Goal: Task Accomplishment & Management: Complete application form

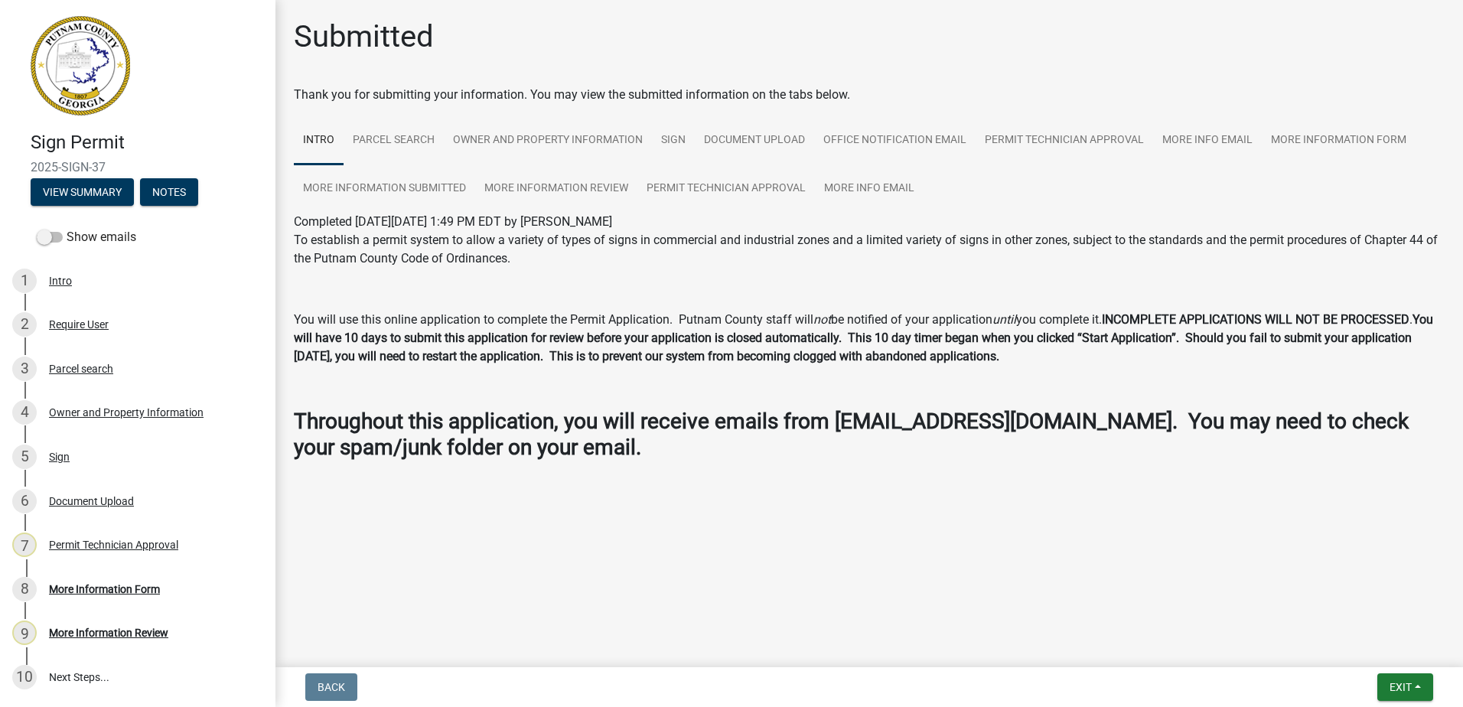
click at [335, 662] on div "Sign Permit 2025-SIGN-37 View Summary Notes Show emails 1 Intro 2 Require User …" at bounding box center [731, 353] width 1463 height 707
click at [162, 536] on div "7 Permit Technician Approval" at bounding box center [131, 545] width 239 height 24
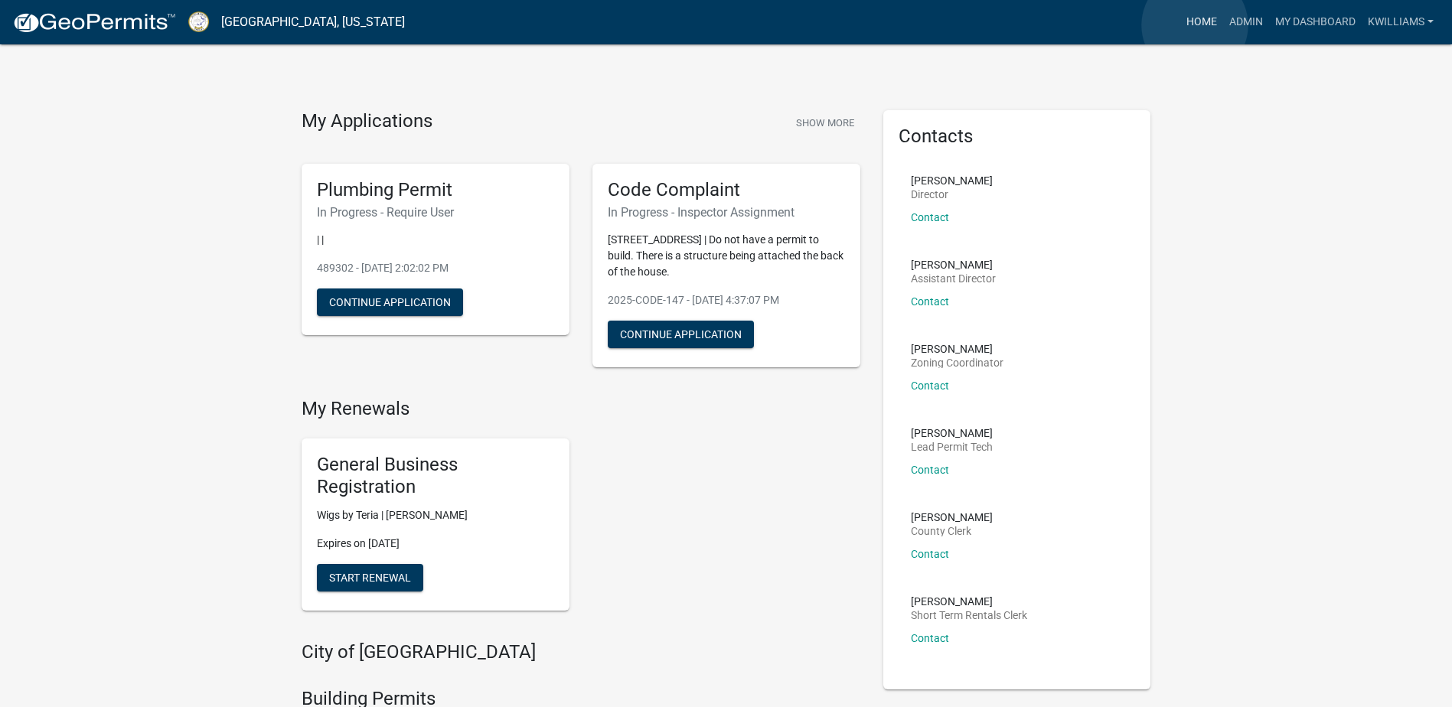
click at [1195, 25] on link "Home" at bounding box center [1201, 22] width 43 height 29
click at [1245, 20] on link "Admin" at bounding box center [1246, 22] width 46 height 29
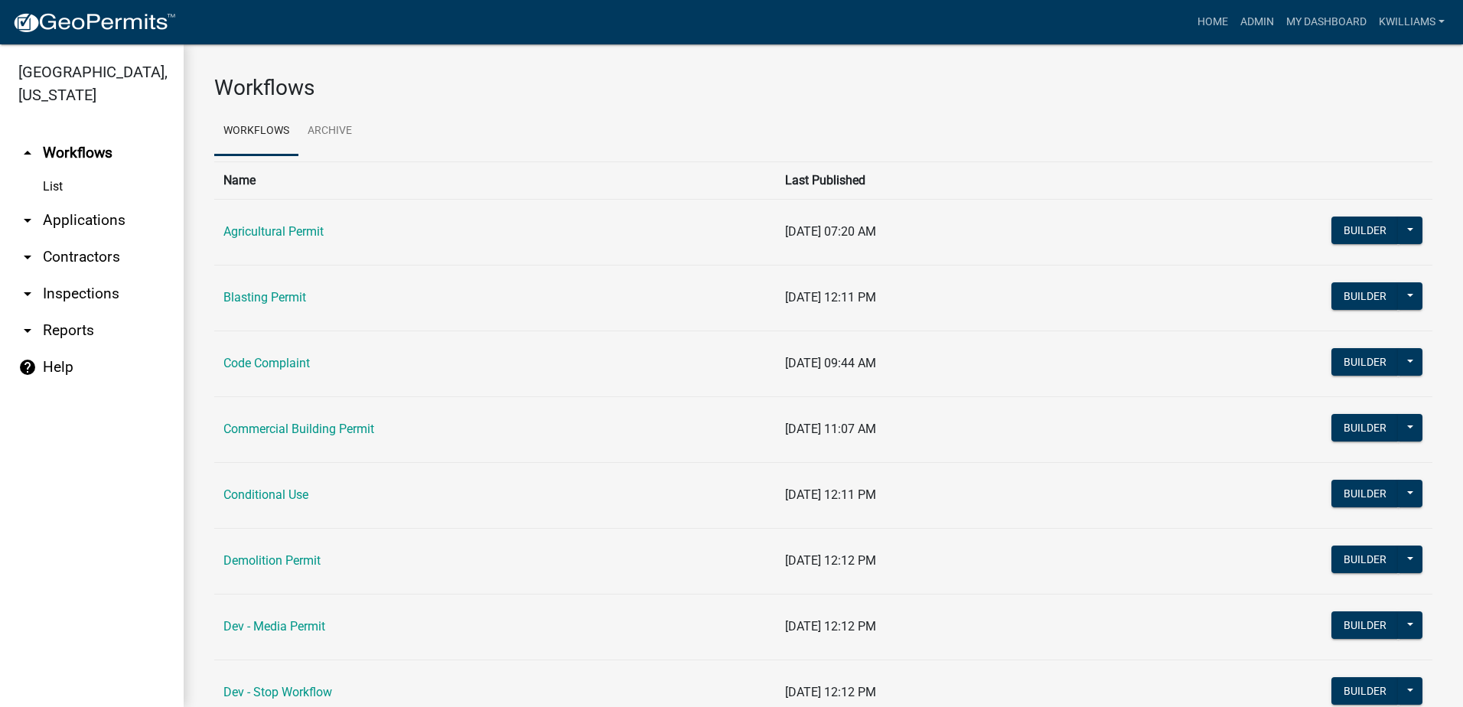
click at [80, 214] on link "arrow_drop_down Applications" at bounding box center [92, 220] width 184 height 37
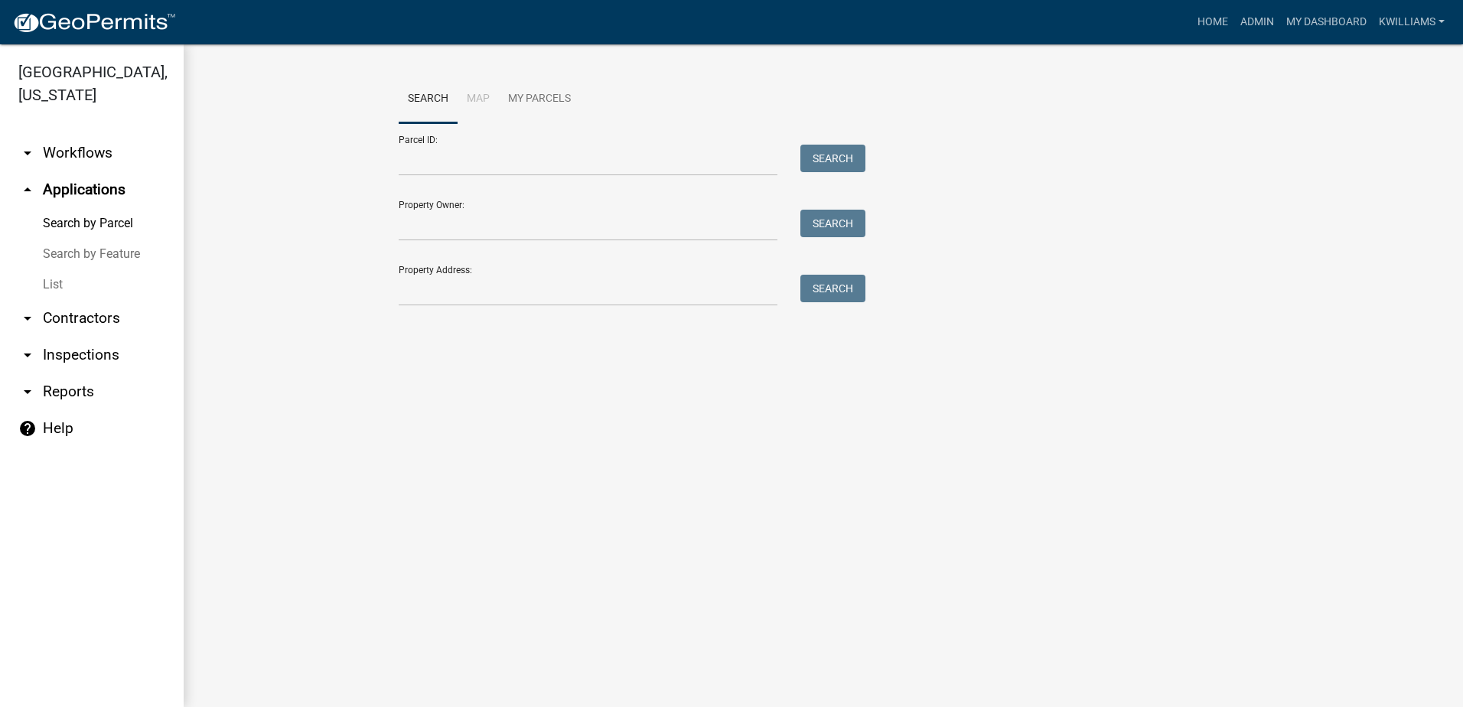
click at [63, 283] on link "List" at bounding box center [92, 284] width 184 height 31
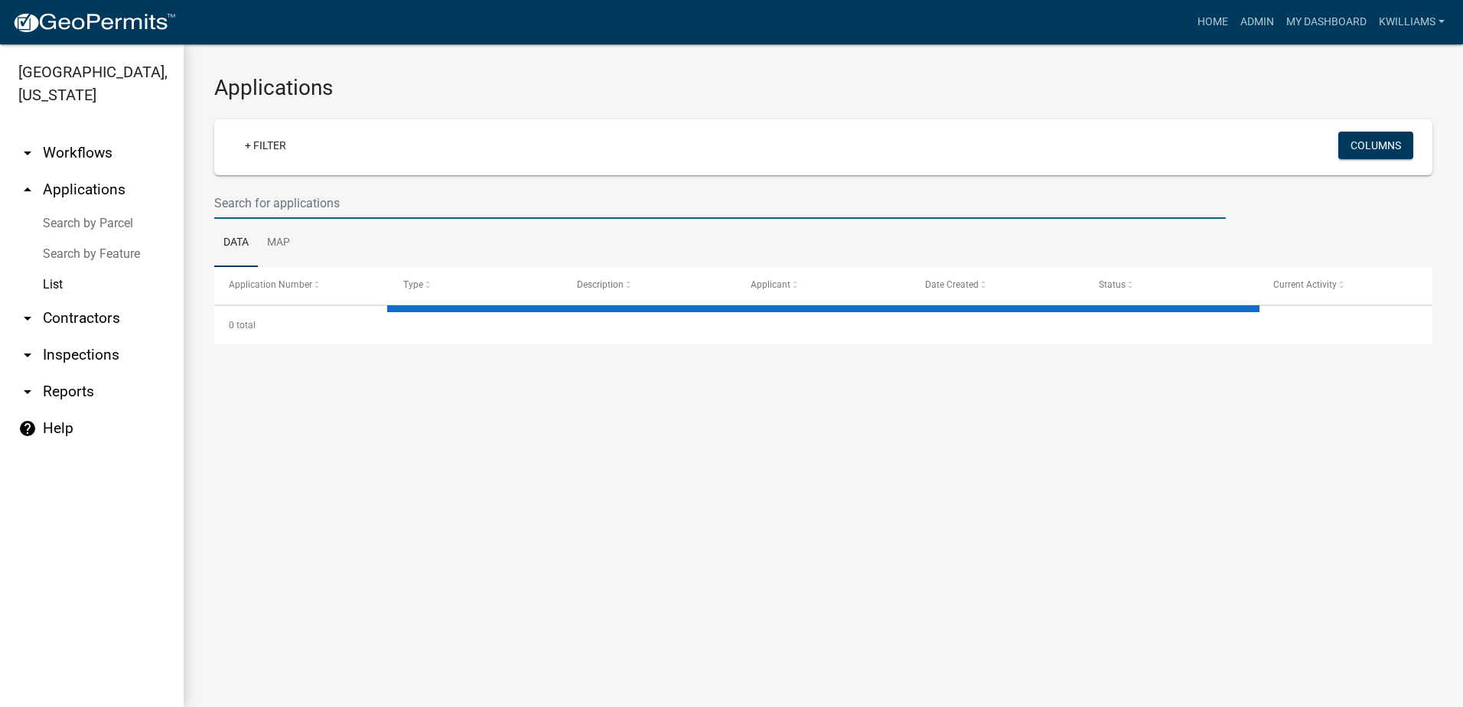
click at [241, 203] on input "text" at bounding box center [720, 203] width 1012 height 31
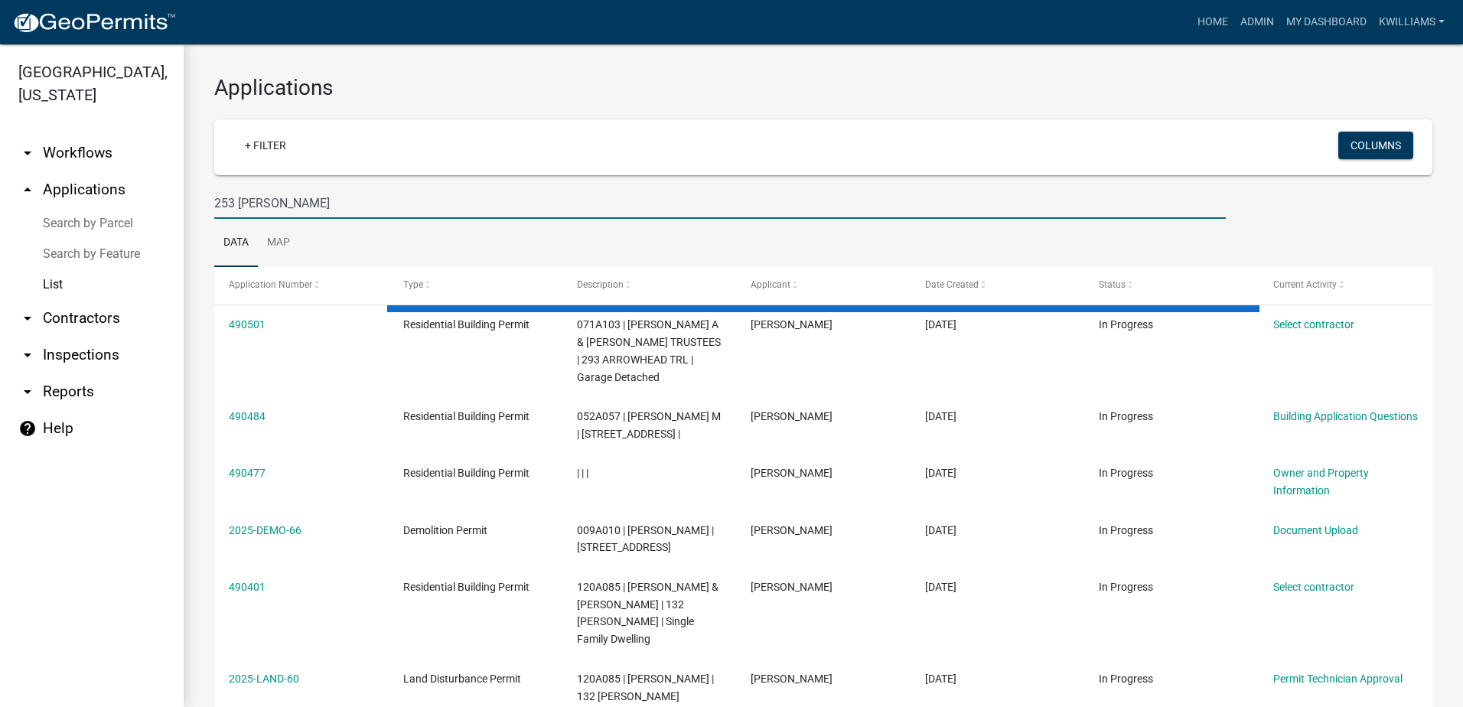
type input "253 spivey"
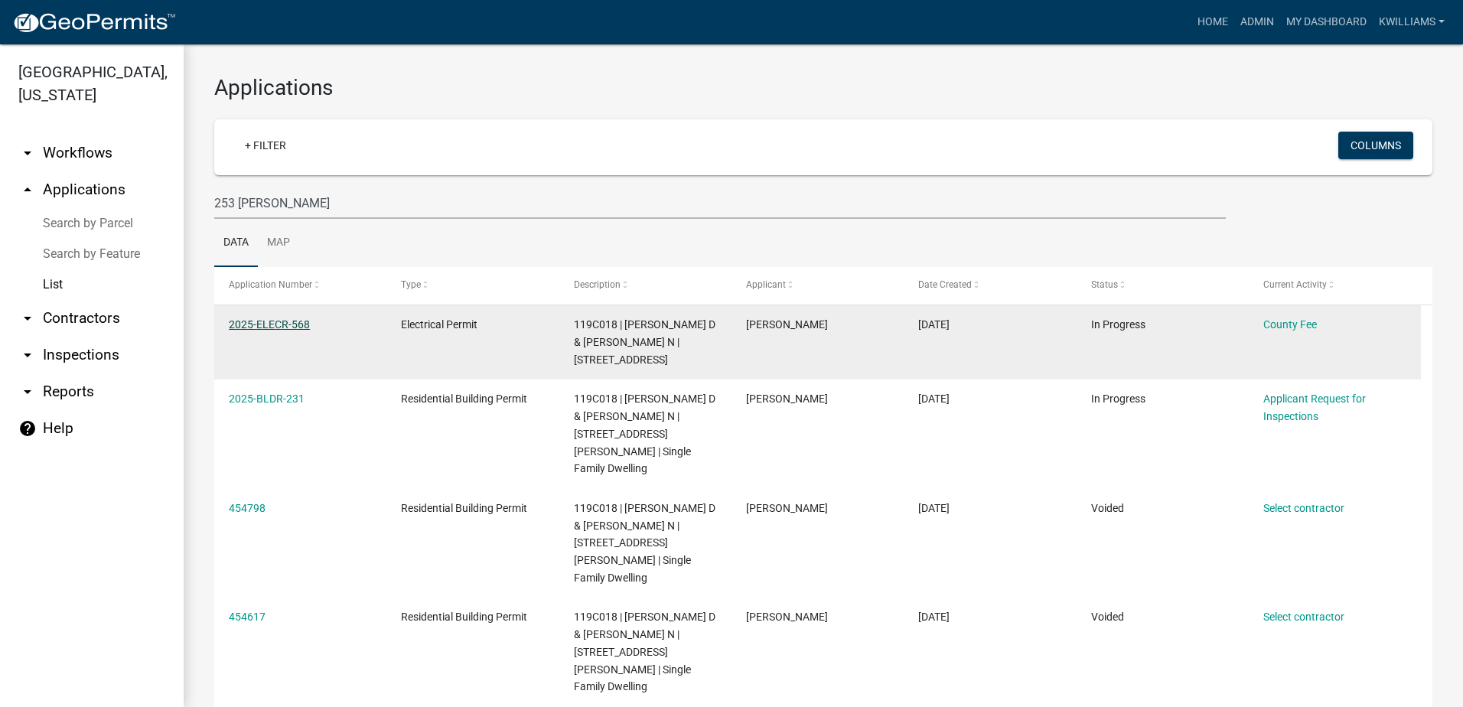
click at [289, 323] on link "2025-ELECR-568" at bounding box center [269, 324] width 81 height 12
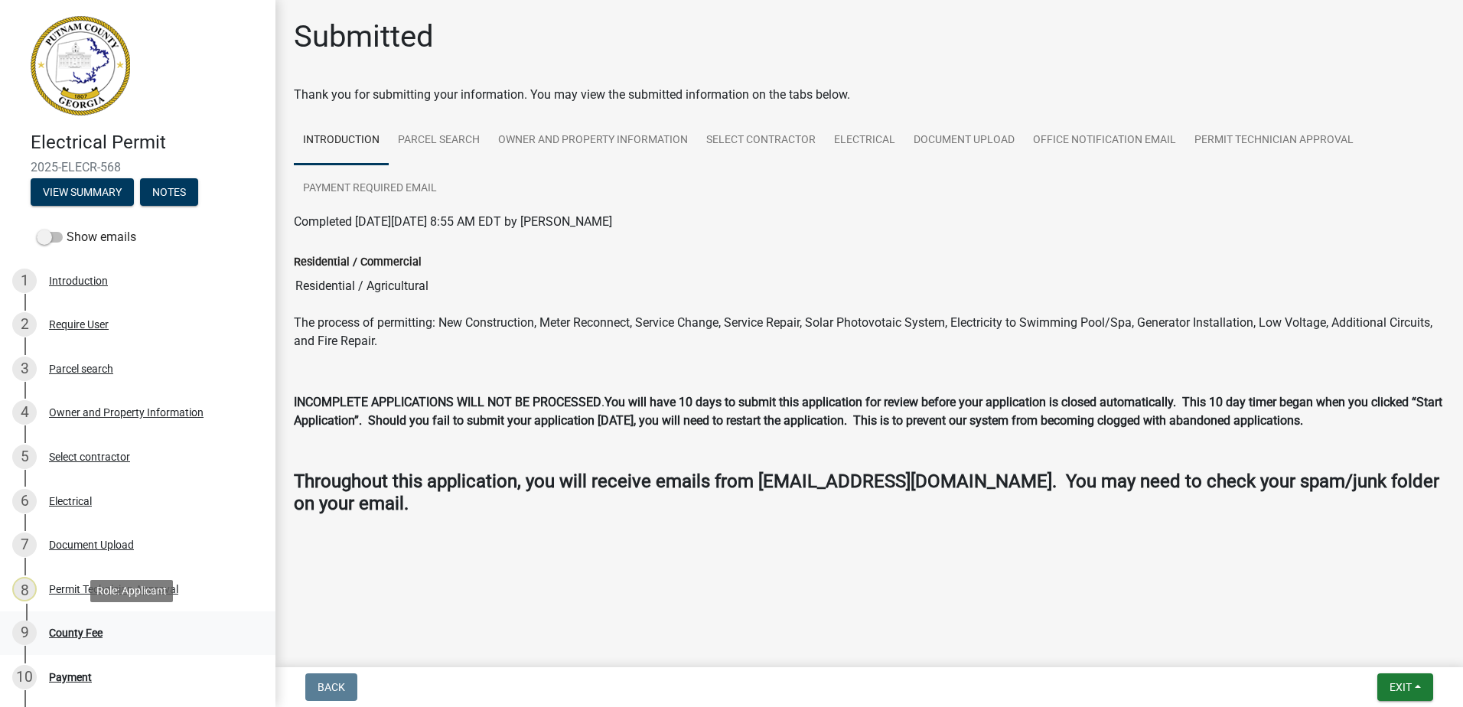
click at [69, 632] on div "County Fee" at bounding box center [76, 633] width 54 height 11
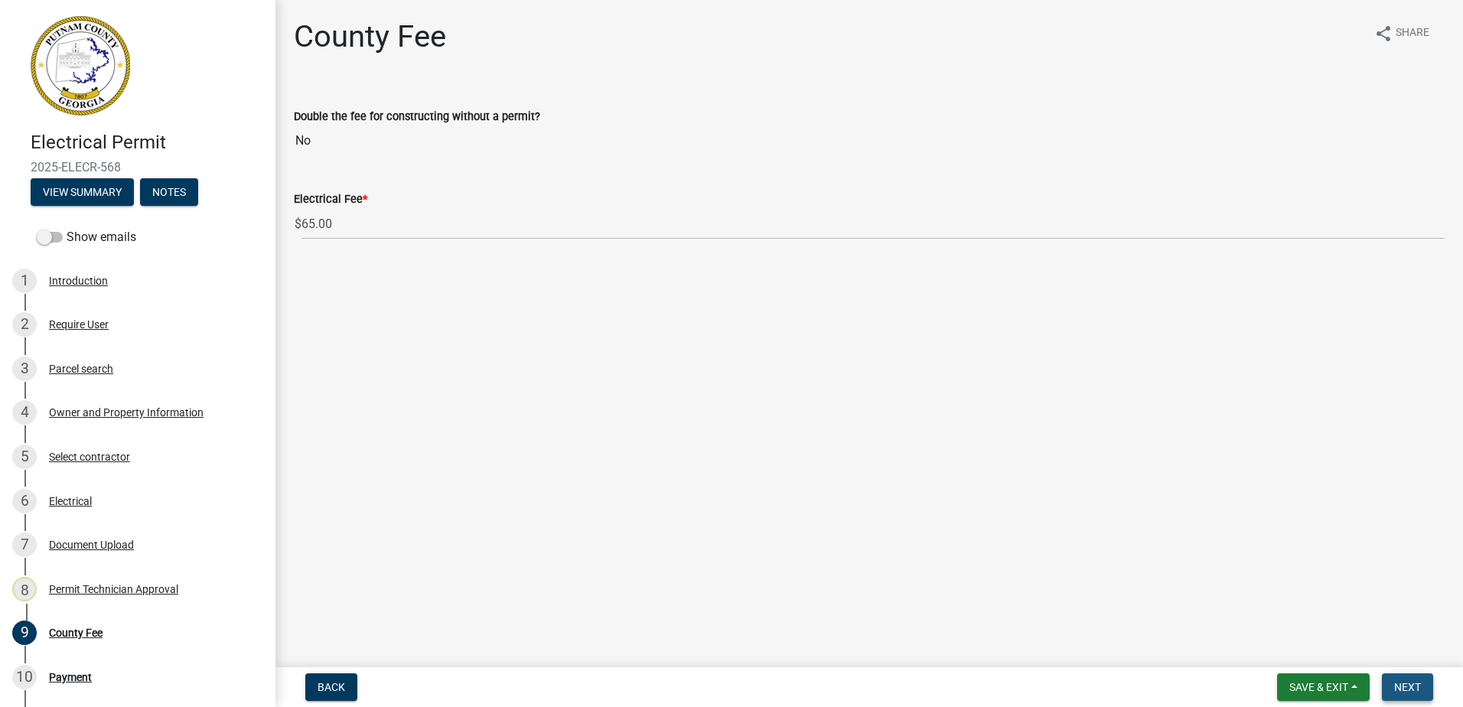
click at [1407, 687] on span "Next" at bounding box center [1408, 687] width 27 height 12
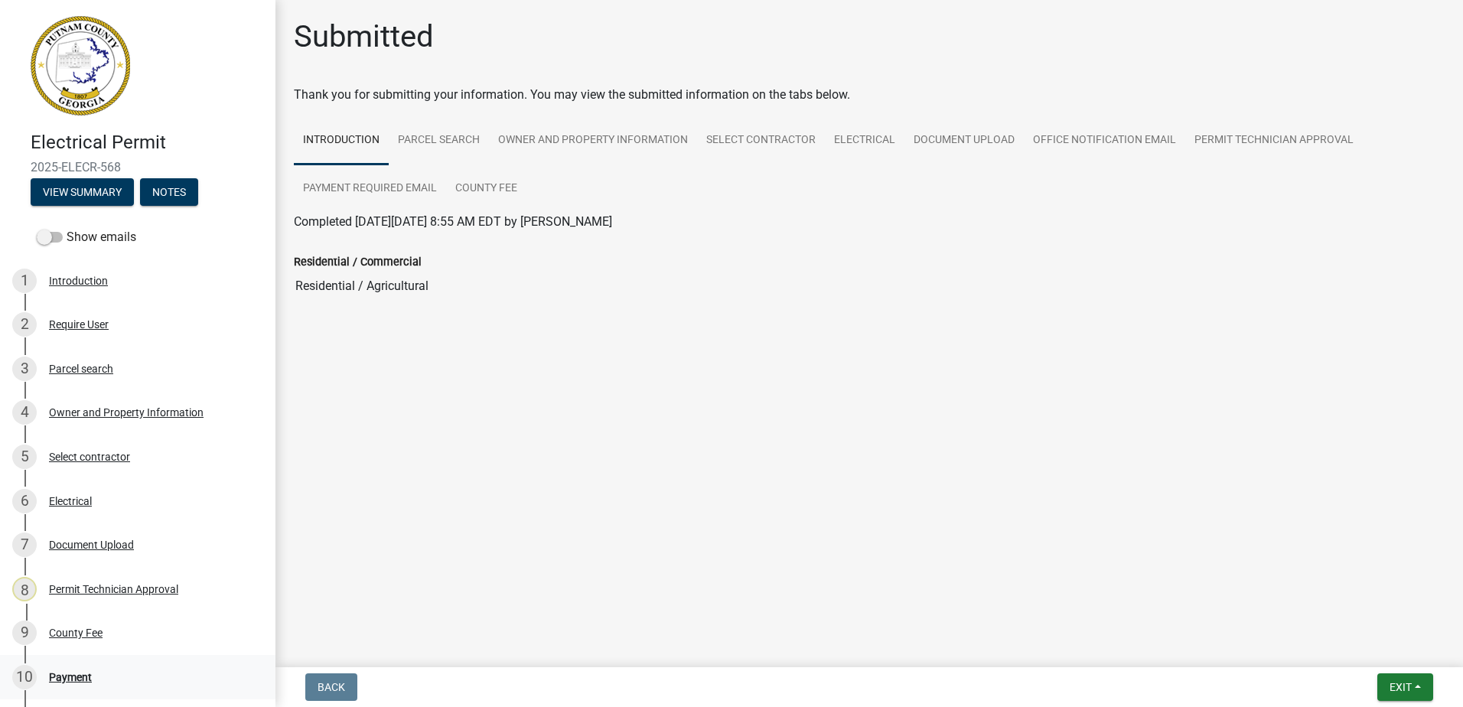
click at [59, 675] on div "Payment" at bounding box center [70, 677] width 43 height 11
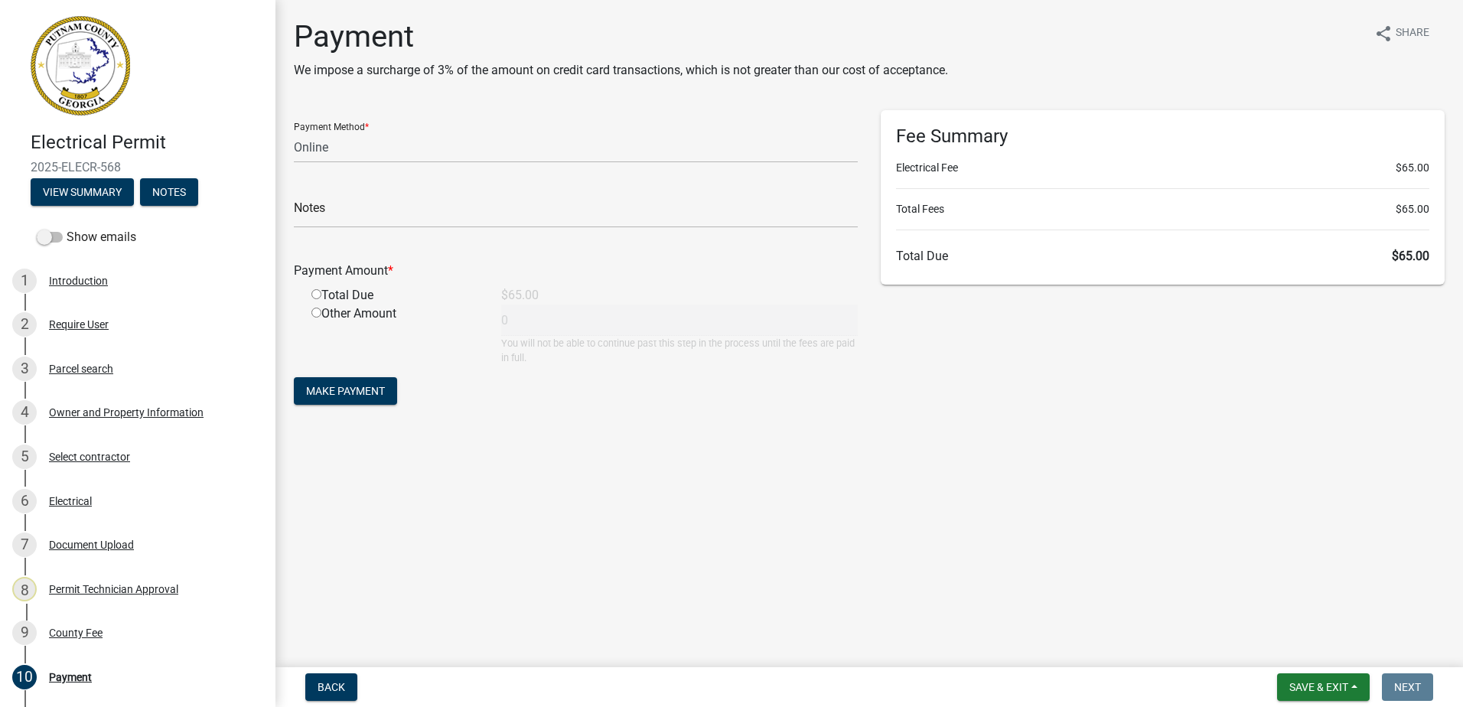
drag, startPoint x: 352, startPoint y: 122, endPoint x: 334, endPoint y: 171, distance: 52.8
click at [352, 126] on div "Payment Method * Credit Card POS Check Cash Online" at bounding box center [576, 136] width 564 height 53
click at [327, 180] on div "Notes" at bounding box center [576, 201] width 564 height 53
click at [318, 157] on select "Credit Card POS Check Cash Online" at bounding box center [576, 147] width 564 height 31
select select "0: 2"
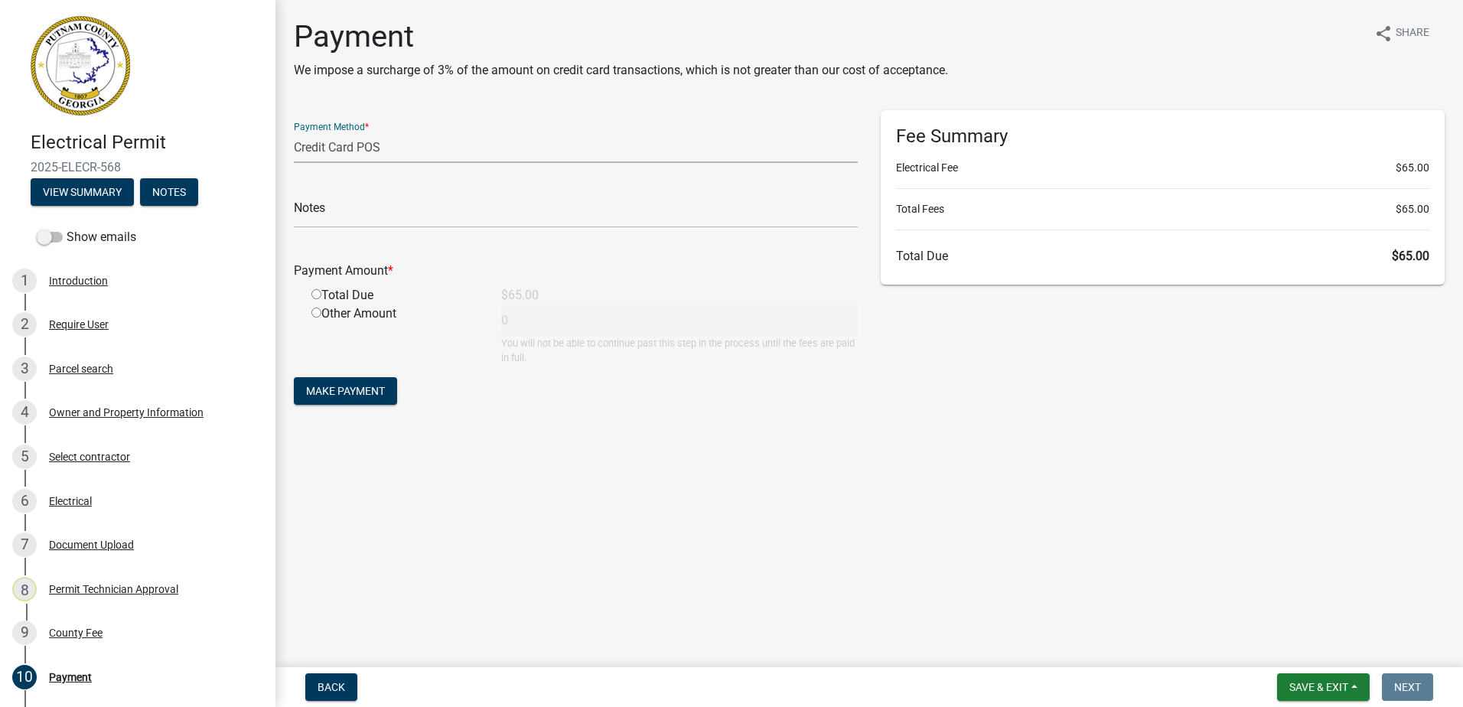
click at [294, 132] on select "Credit Card POS Check Cash Online" at bounding box center [576, 147] width 564 height 31
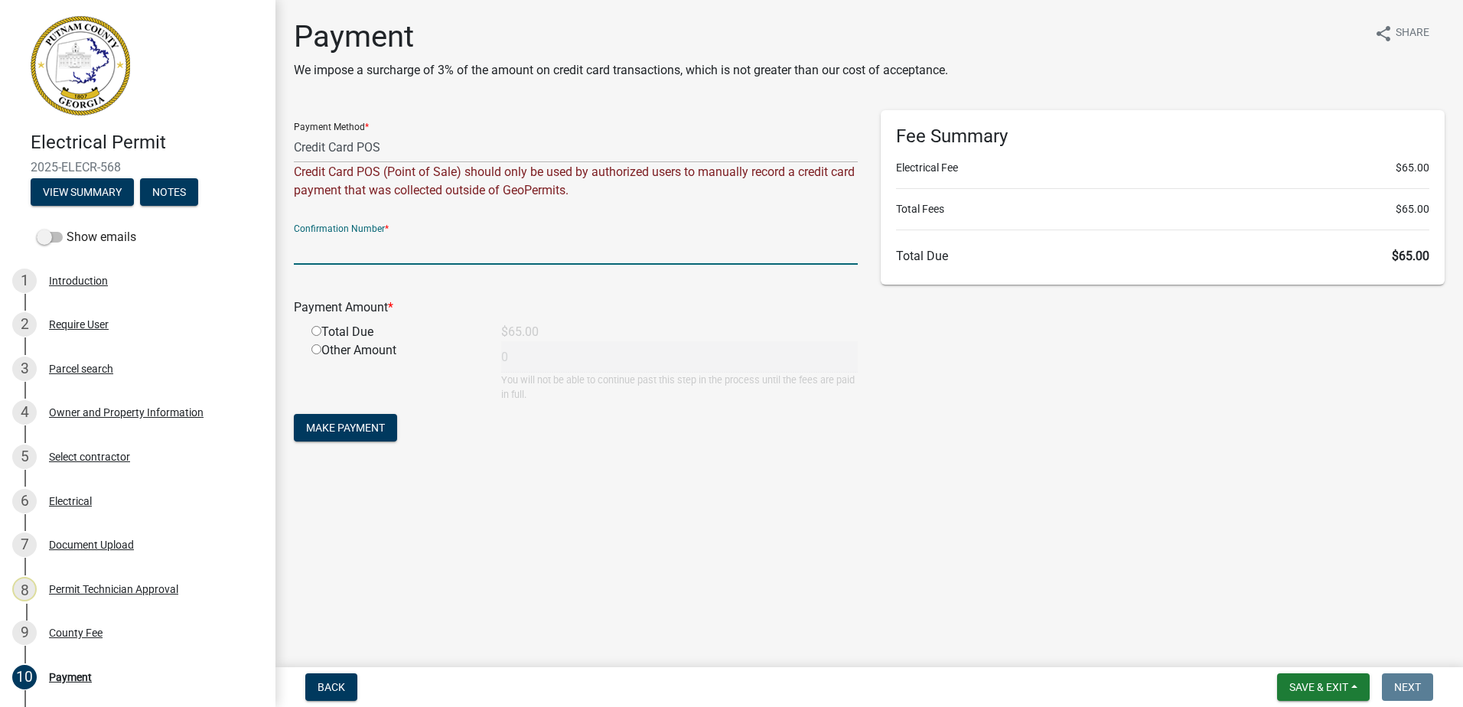
click at [305, 241] on input "text" at bounding box center [576, 248] width 564 height 31
paste input "R282749054900"
type input "R282749054900"
click at [323, 334] on div "Total Due" at bounding box center [395, 332] width 190 height 18
click at [319, 333] on input "radio" at bounding box center [317, 331] width 10 height 10
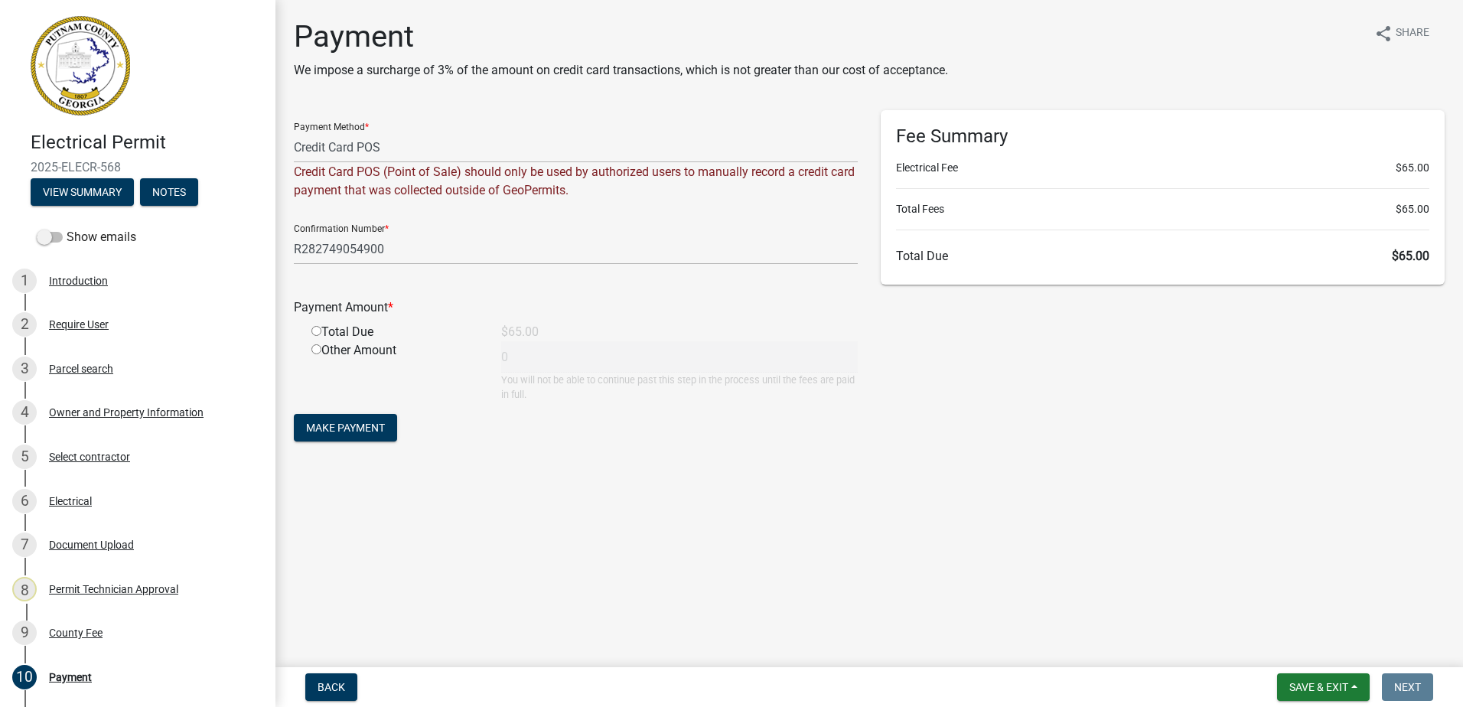
radio input "true"
type input "65"
click at [346, 429] on span "Make Payment" at bounding box center [345, 428] width 79 height 12
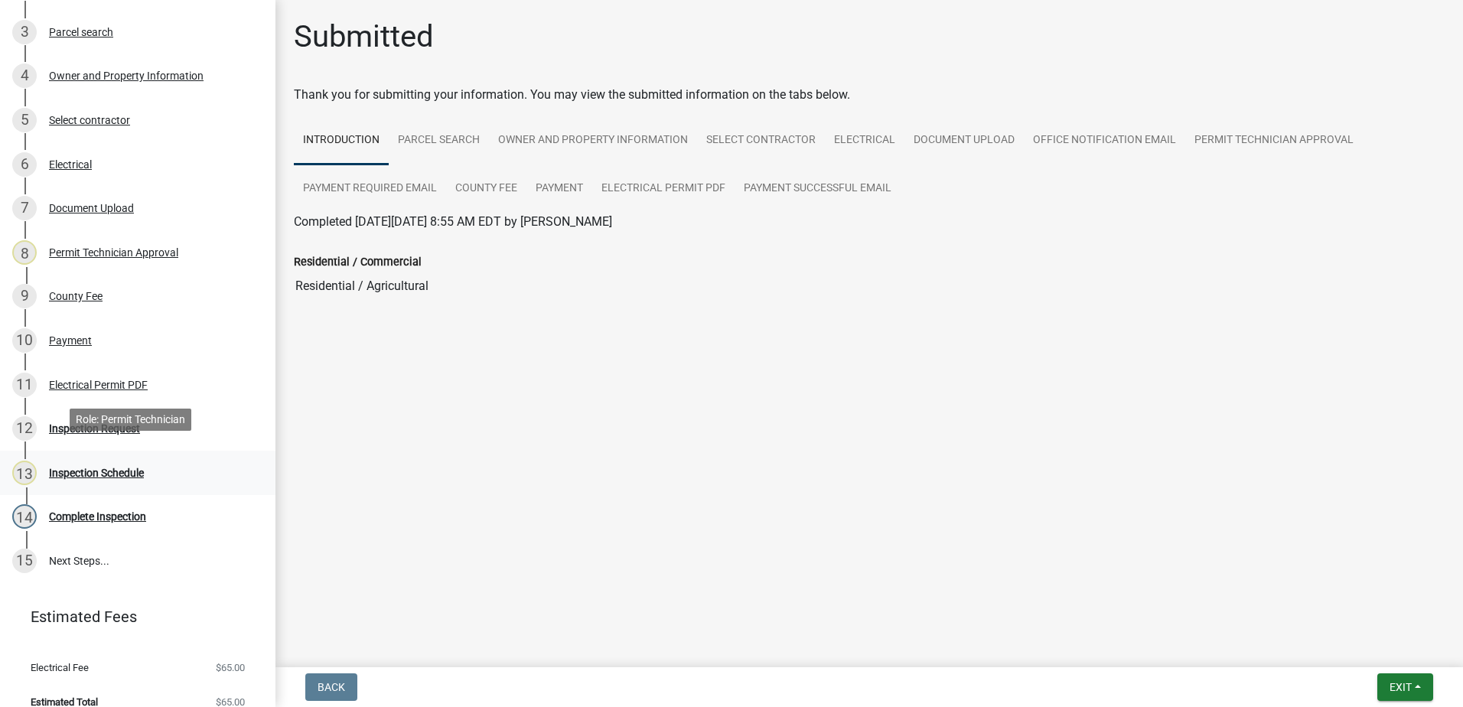
scroll to position [355, 0]
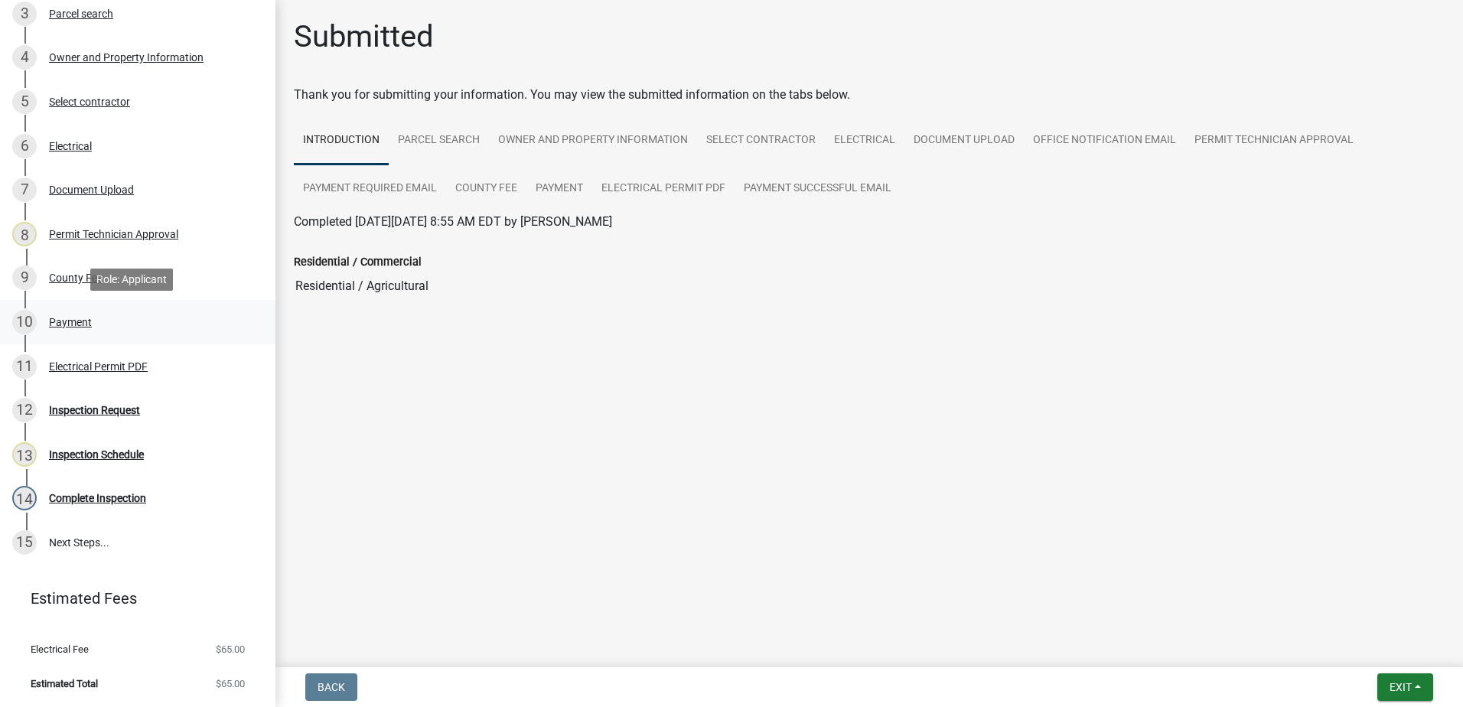
click at [71, 312] on div "10 Payment" at bounding box center [131, 322] width 239 height 24
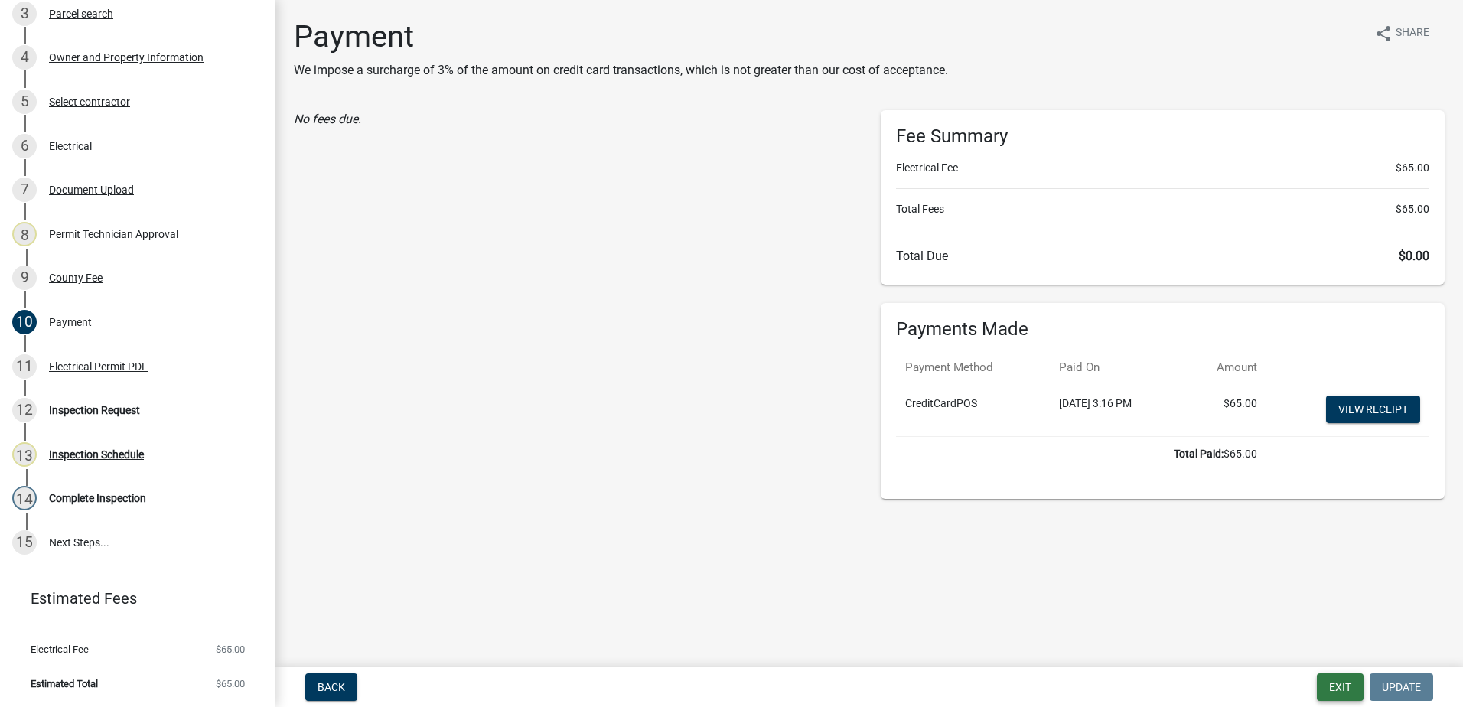
click at [1330, 688] on button "Exit" at bounding box center [1340, 688] width 47 height 28
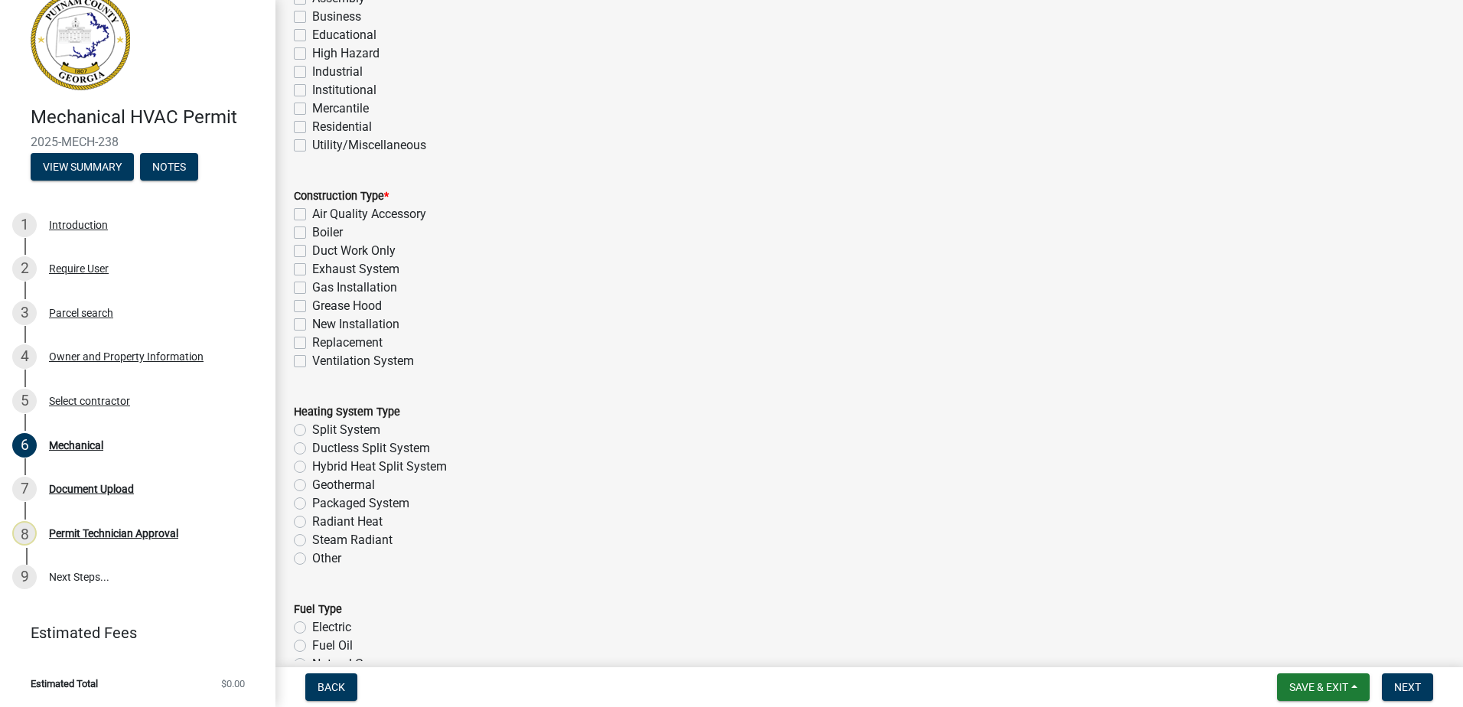
scroll to position [153, 0]
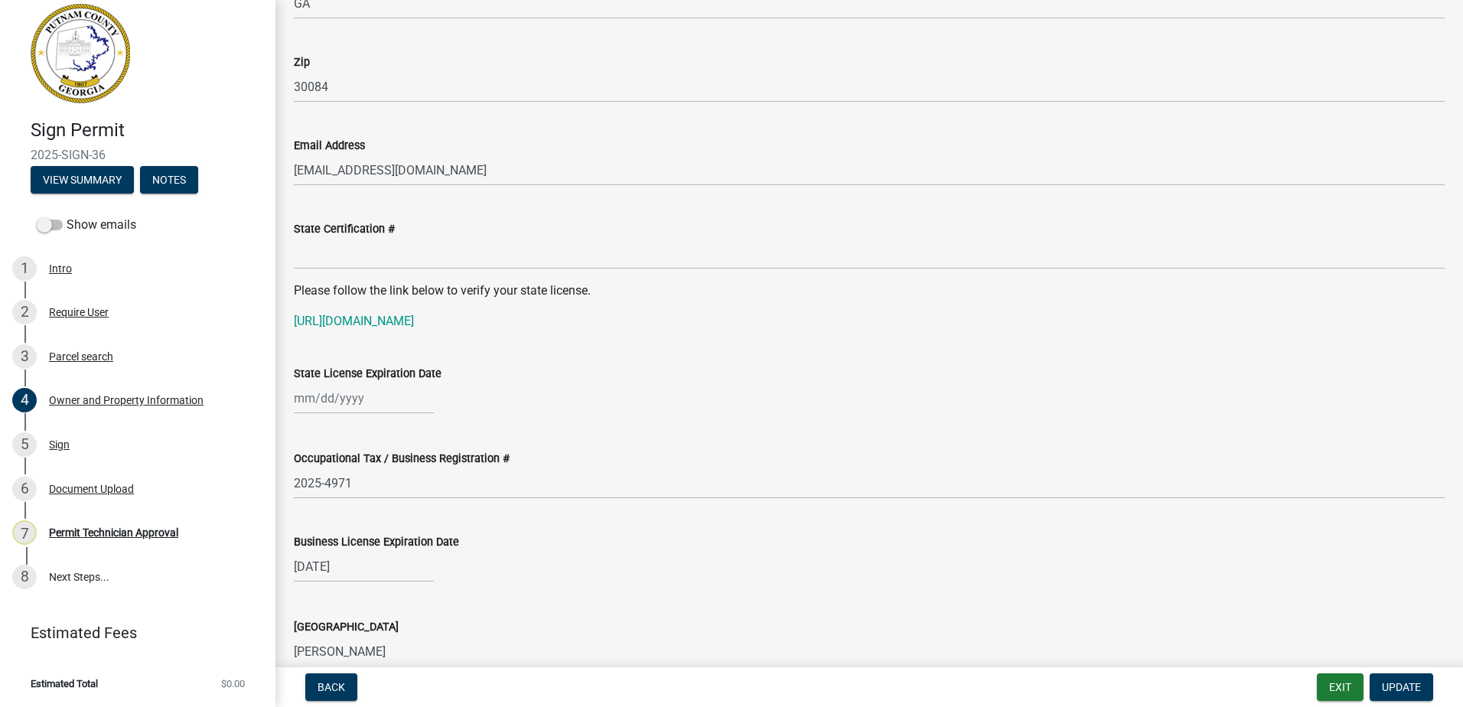
scroll to position [1684, 0]
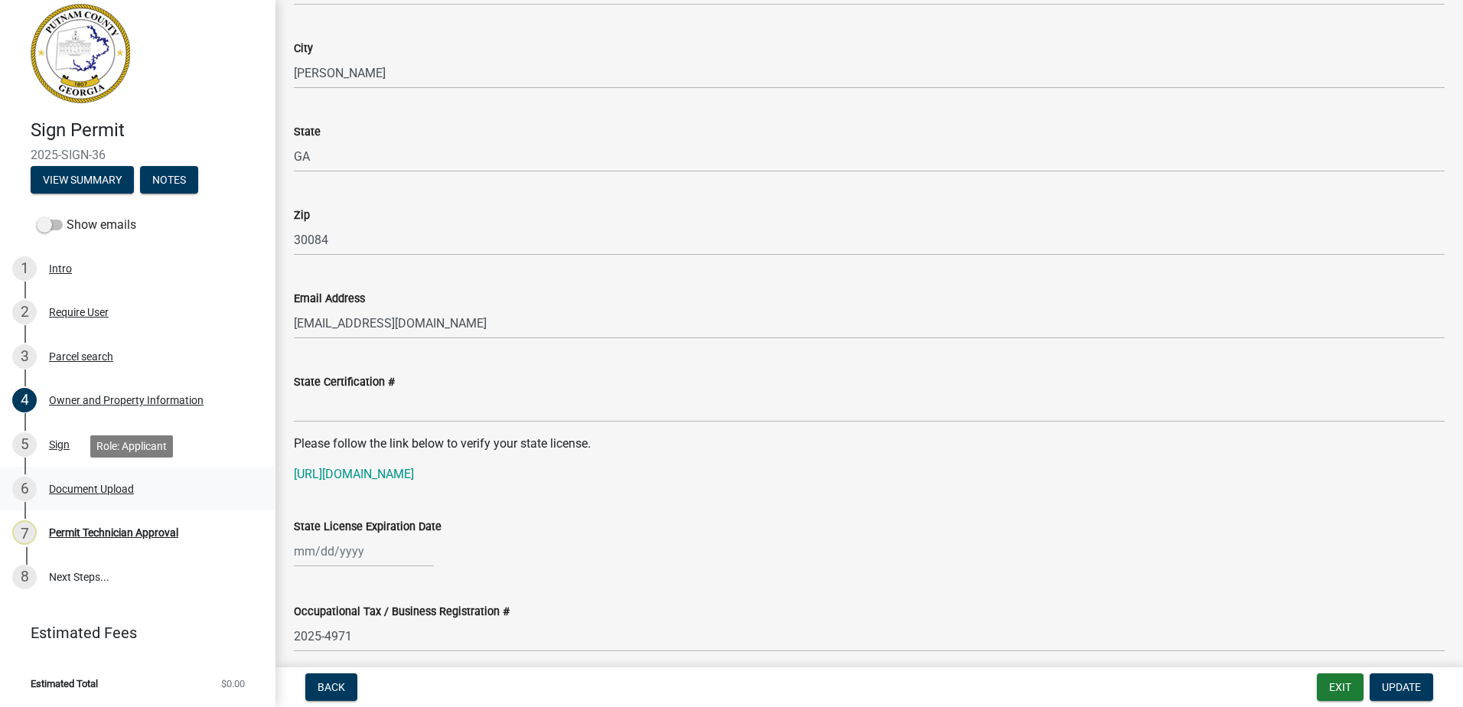
click at [76, 486] on div "Document Upload" at bounding box center [91, 489] width 85 height 11
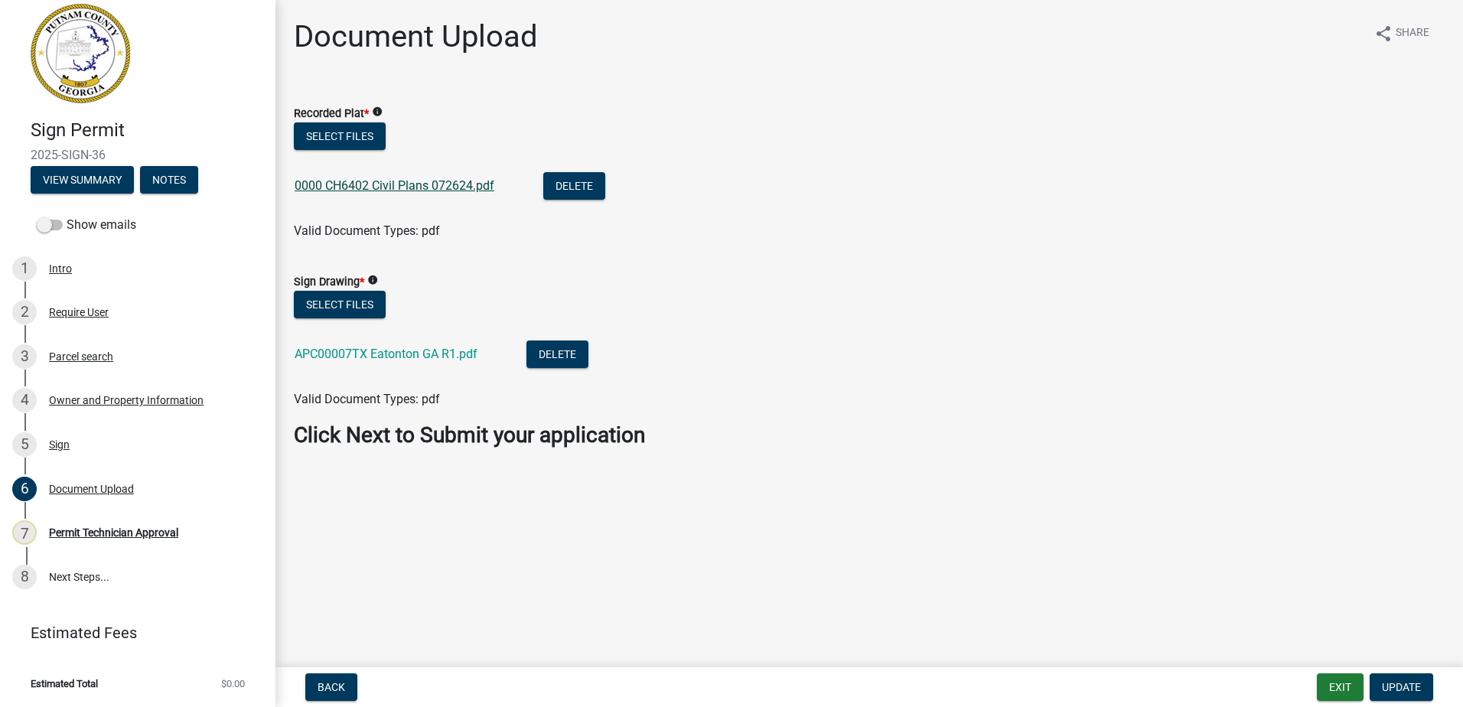
click at [382, 184] on link "0000 CH6402 Civil Plans 072624.pdf" at bounding box center [395, 185] width 200 height 15
click at [334, 357] on link "APC00007TX Eatonton GA R1.pdf" at bounding box center [386, 354] width 183 height 15
click at [109, 547] on link "7 Permit Technician Approval" at bounding box center [138, 533] width 276 height 44
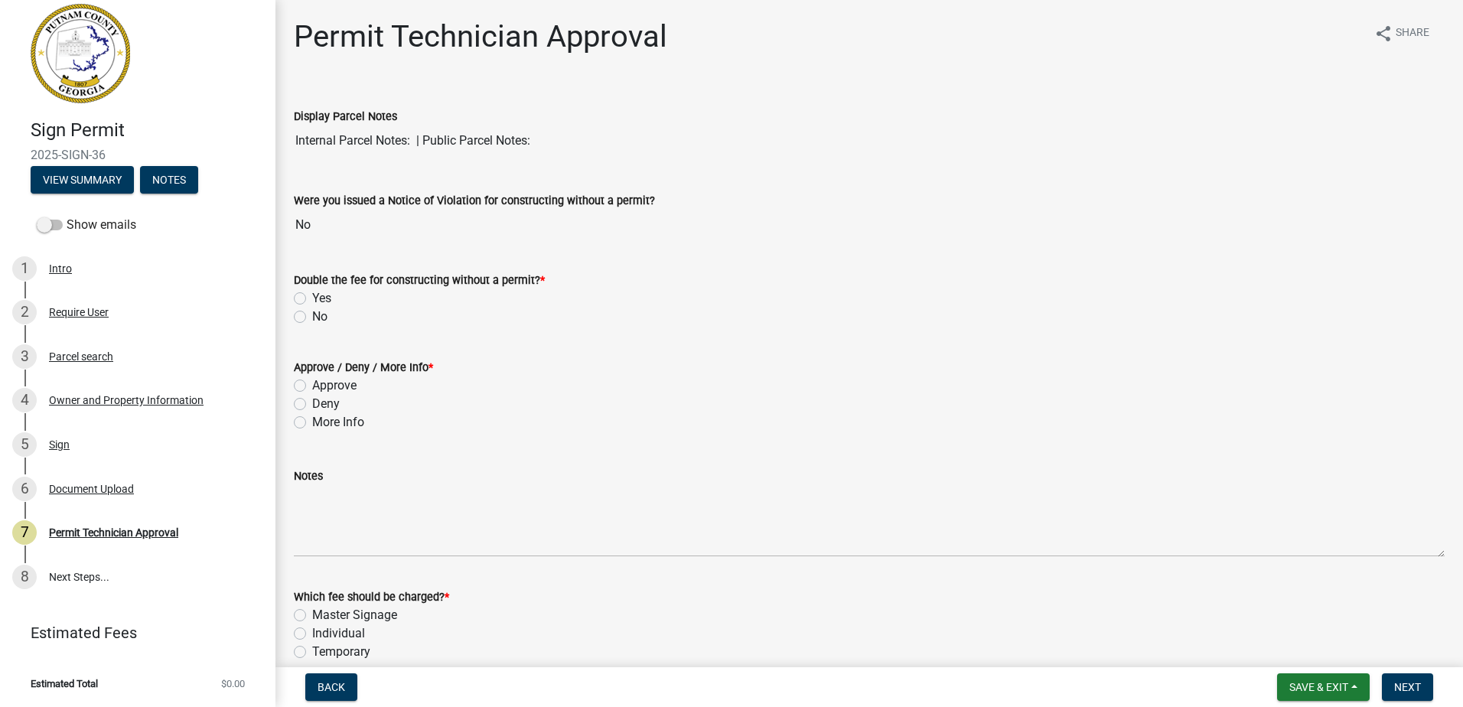
click at [312, 423] on label "More Info" at bounding box center [338, 422] width 52 height 18
click at [312, 423] on input "More Info" at bounding box center [317, 418] width 10 height 10
radio input "true"
click at [292, 507] on div "Notes" at bounding box center [869, 501] width 1174 height 112
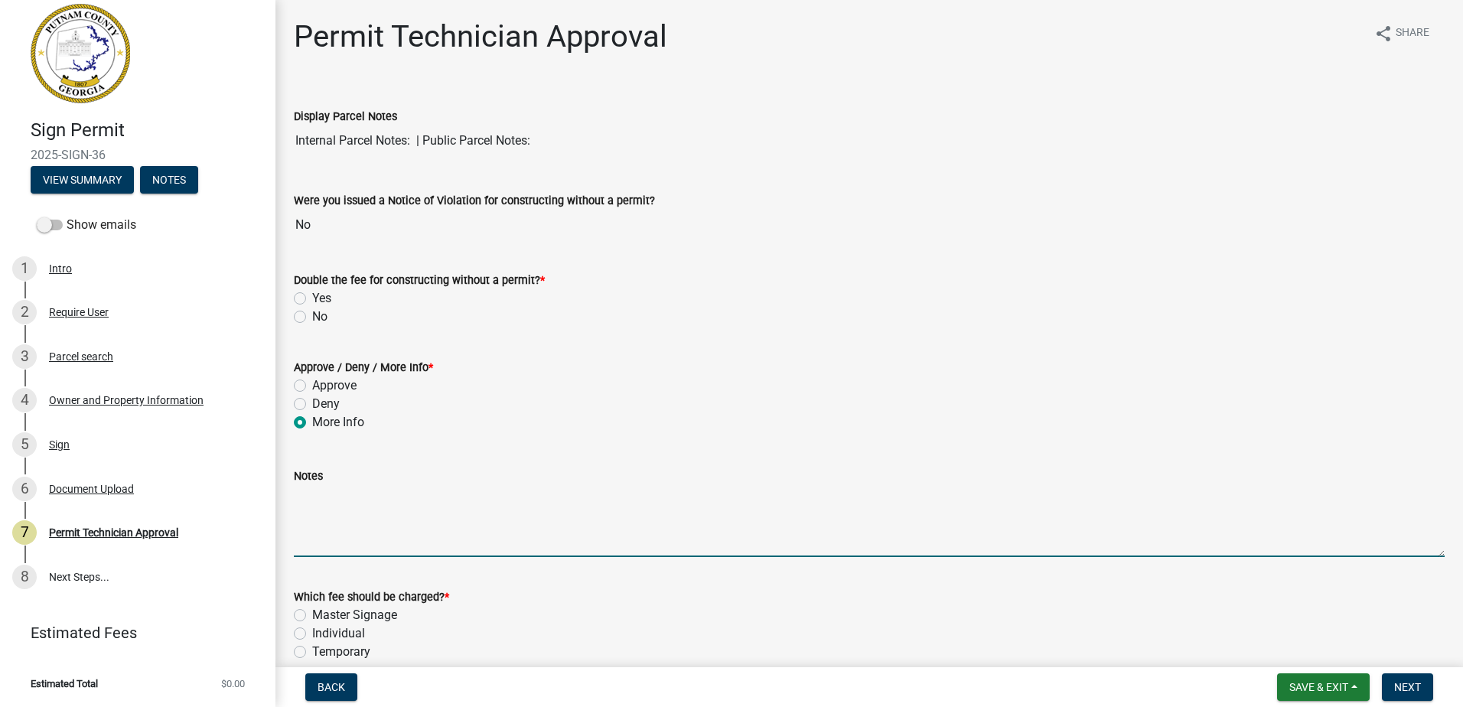
click at [300, 504] on textarea "Notes" at bounding box center [869, 521] width 1151 height 72
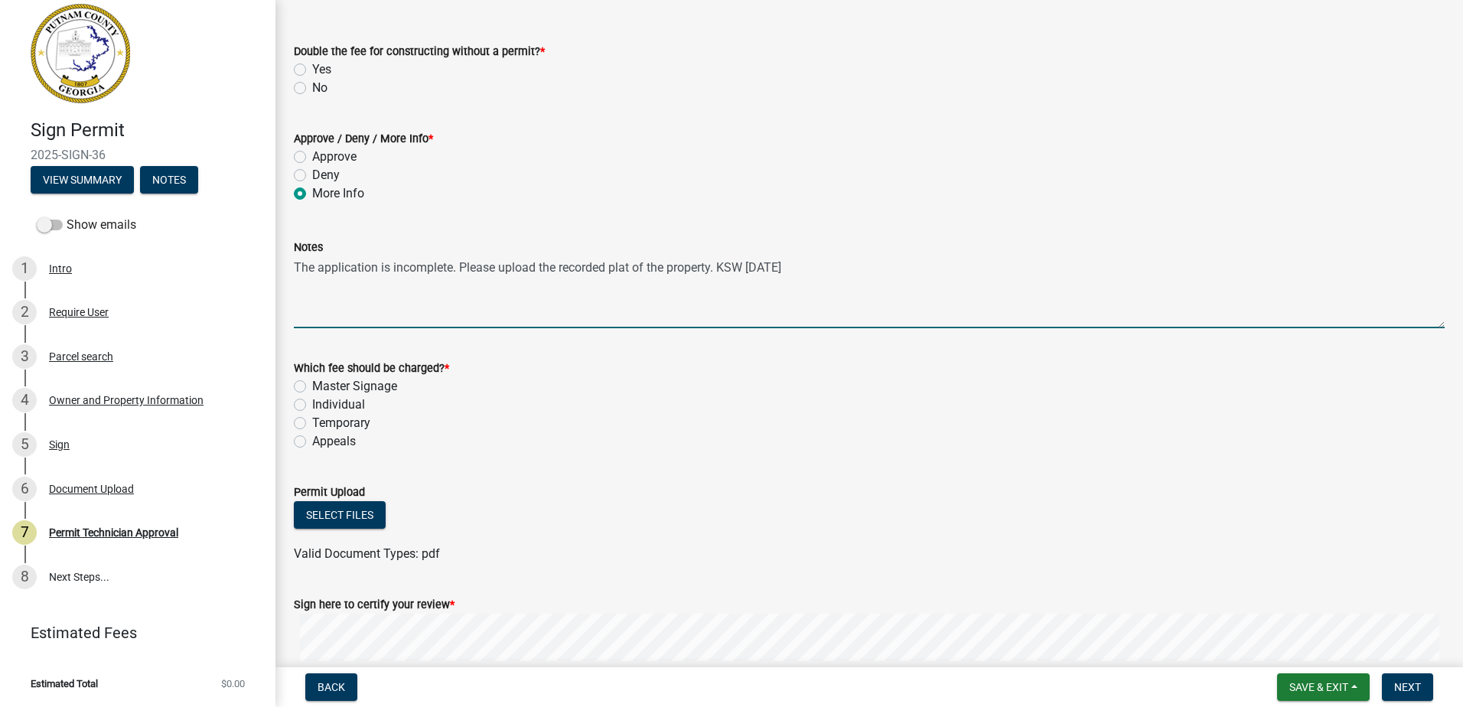
scroll to position [230, 0]
type textarea "The application is incomplete. Please upload the recorded plat of the property.…"
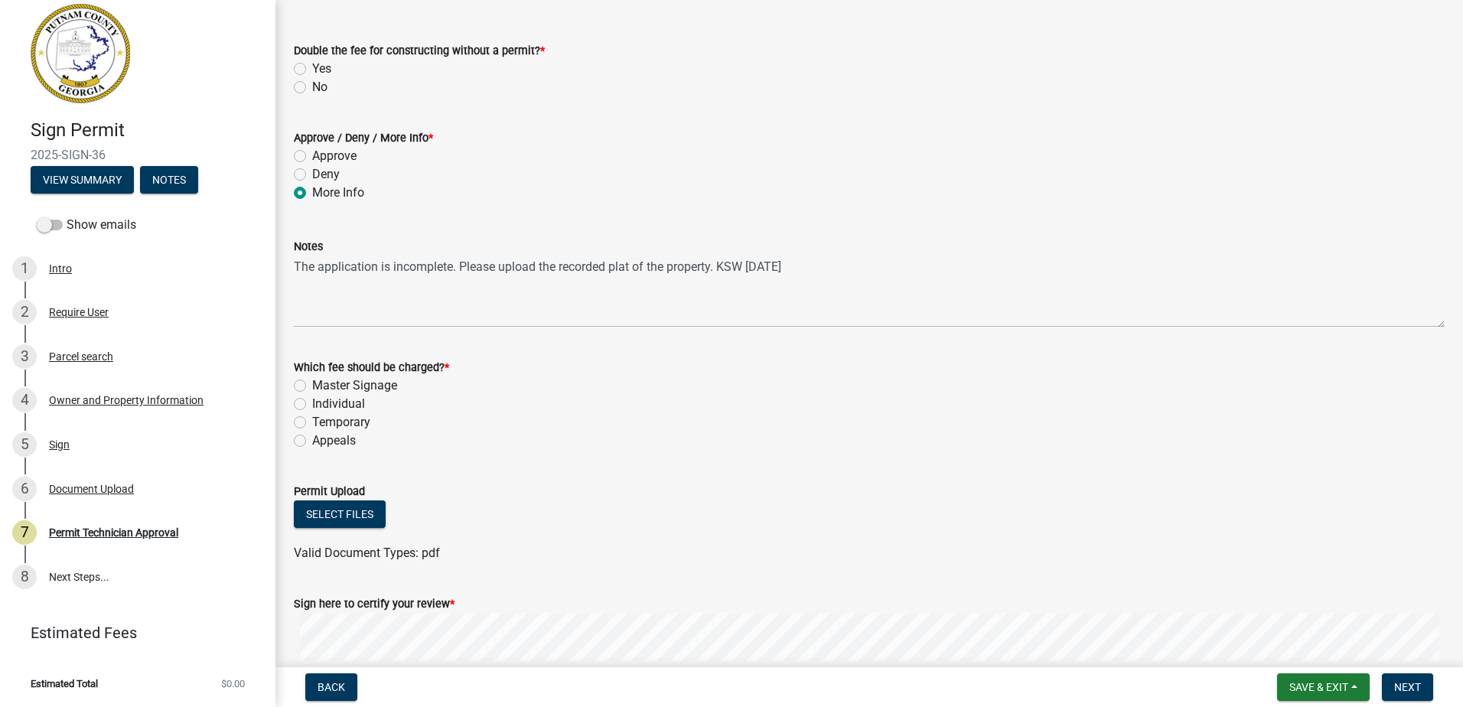
click at [312, 402] on label "Individual" at bounding box center [338, 404] width 53 height 18
click at [312, 402] on input "Individual" at bounding box center [317, 400] width 10 height 10
radio input "true"
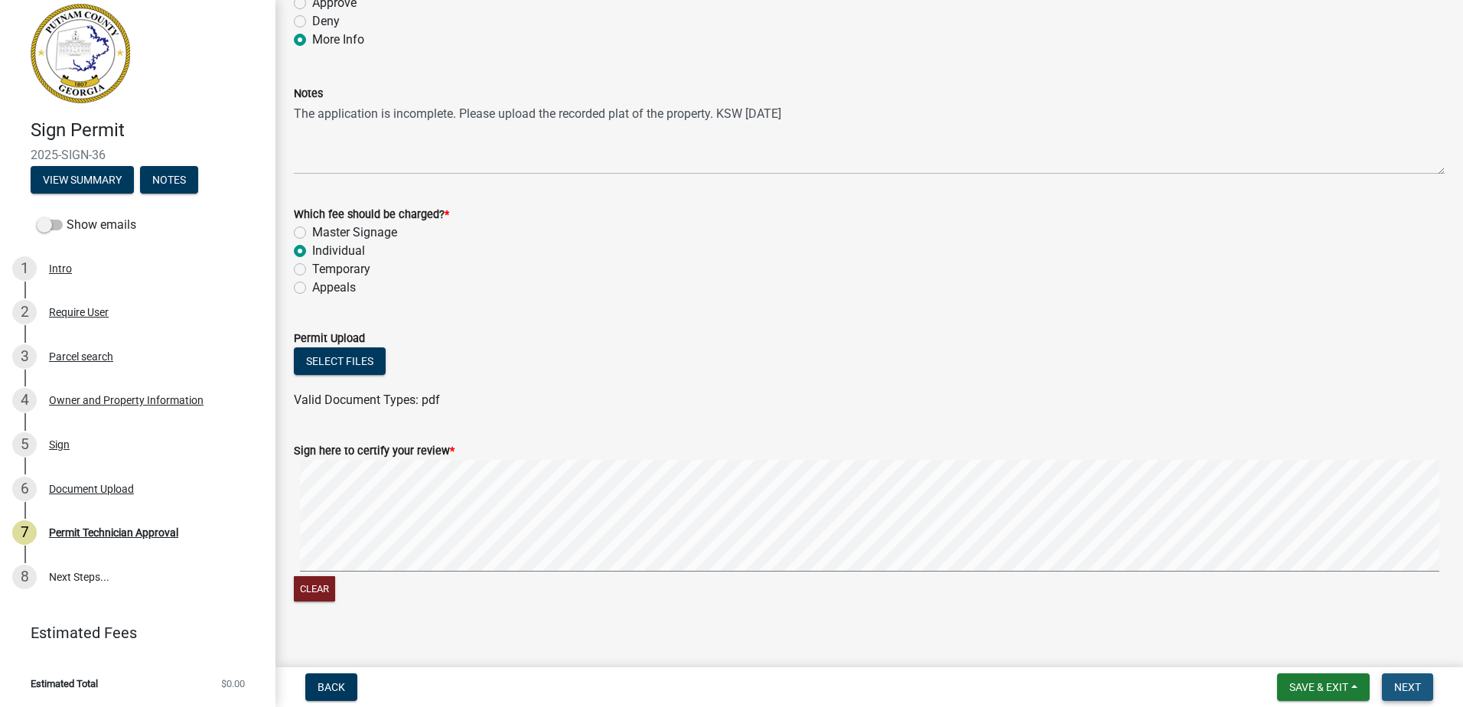
drag, startPoint x: 1428, startPoint y: 679, endPoint x: 1421, endPoint y: 683, distance: 8.6
click at [1421, 683] on button "Next" at bounding box center [1407, 688] width 51 height 28
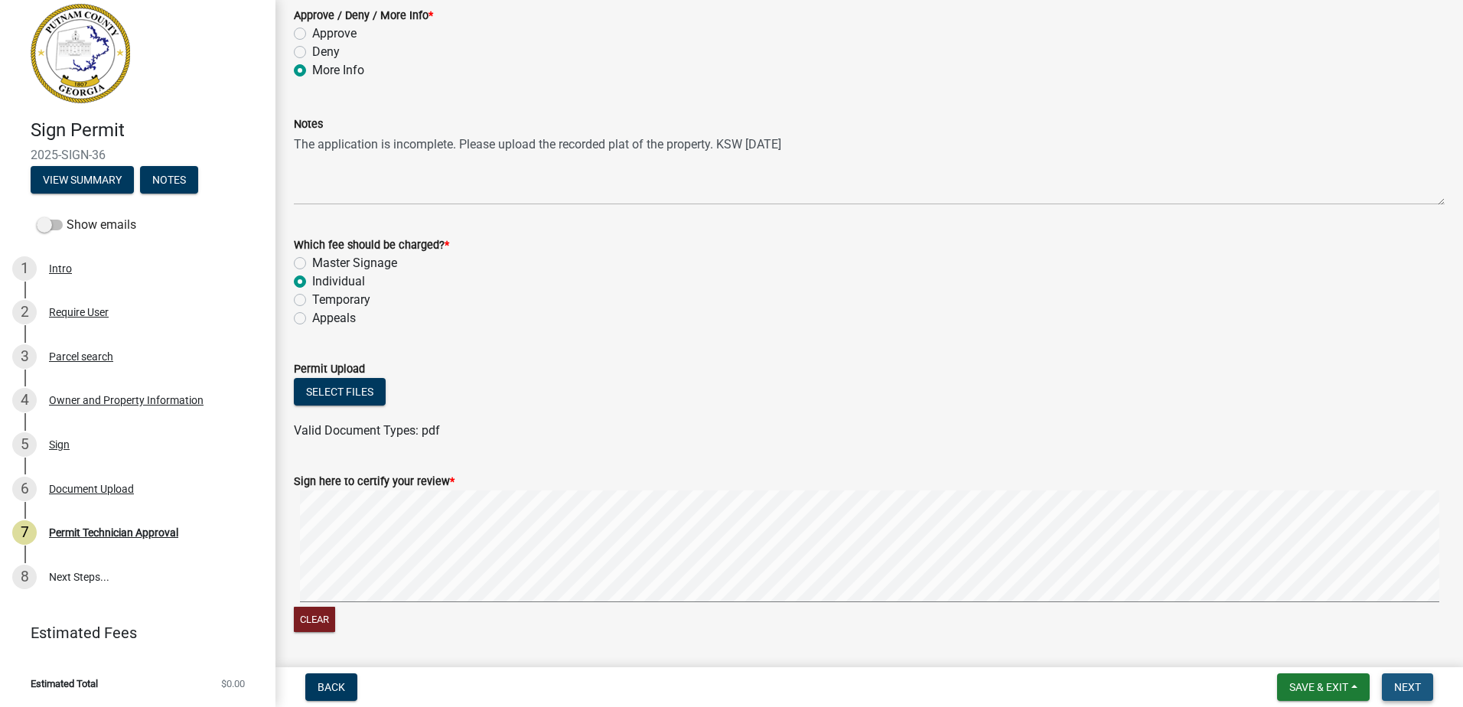
scroll to position [413, 0]
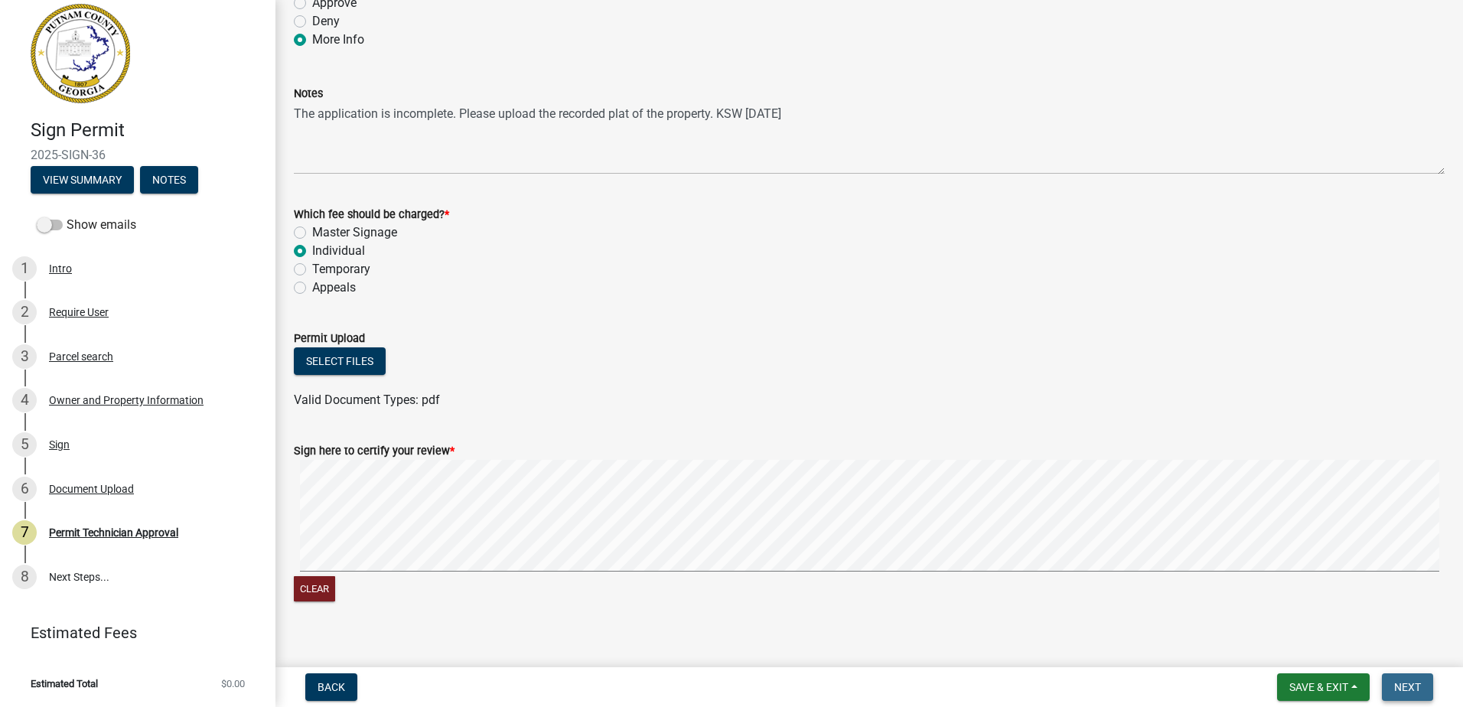
click at [1421, 683] on span "Next" at bounding box center [1408, 687] width 27 height 12
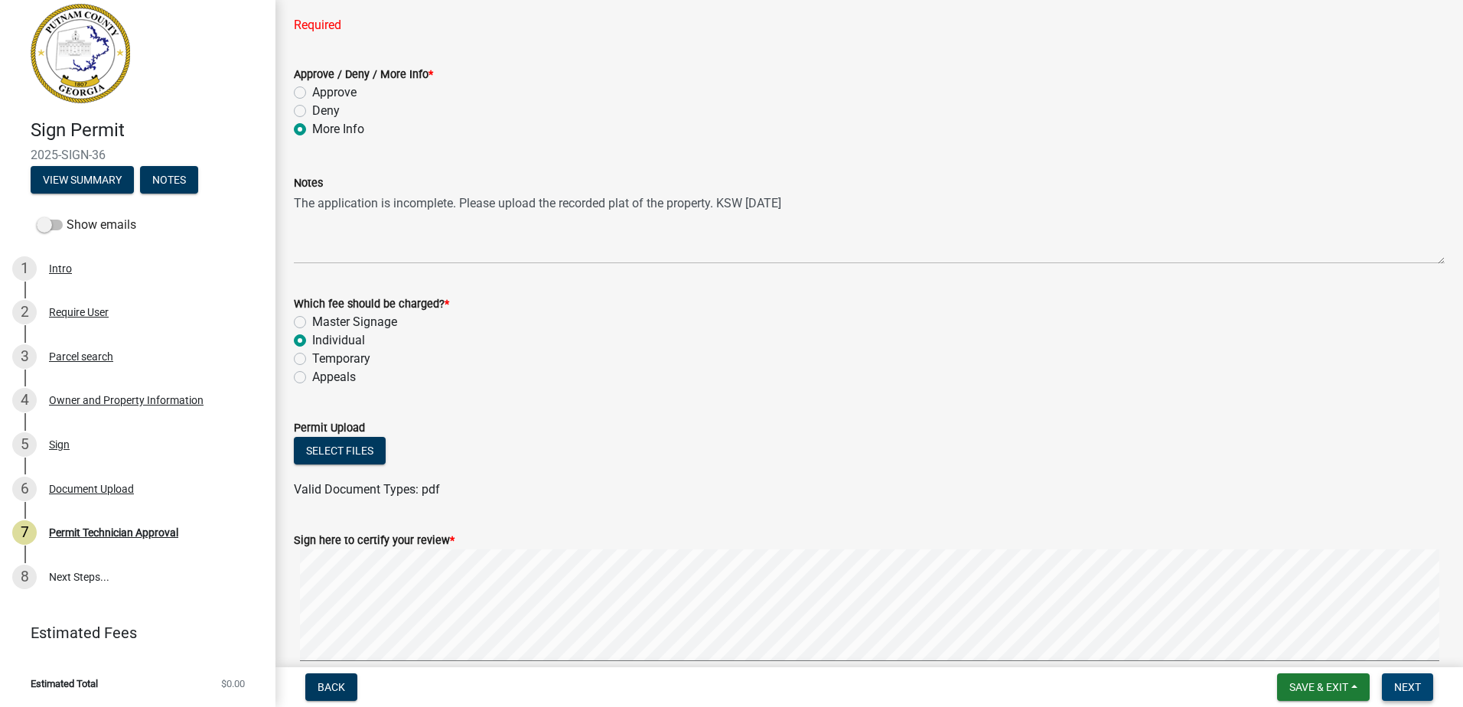
scroll to position [107, 0]
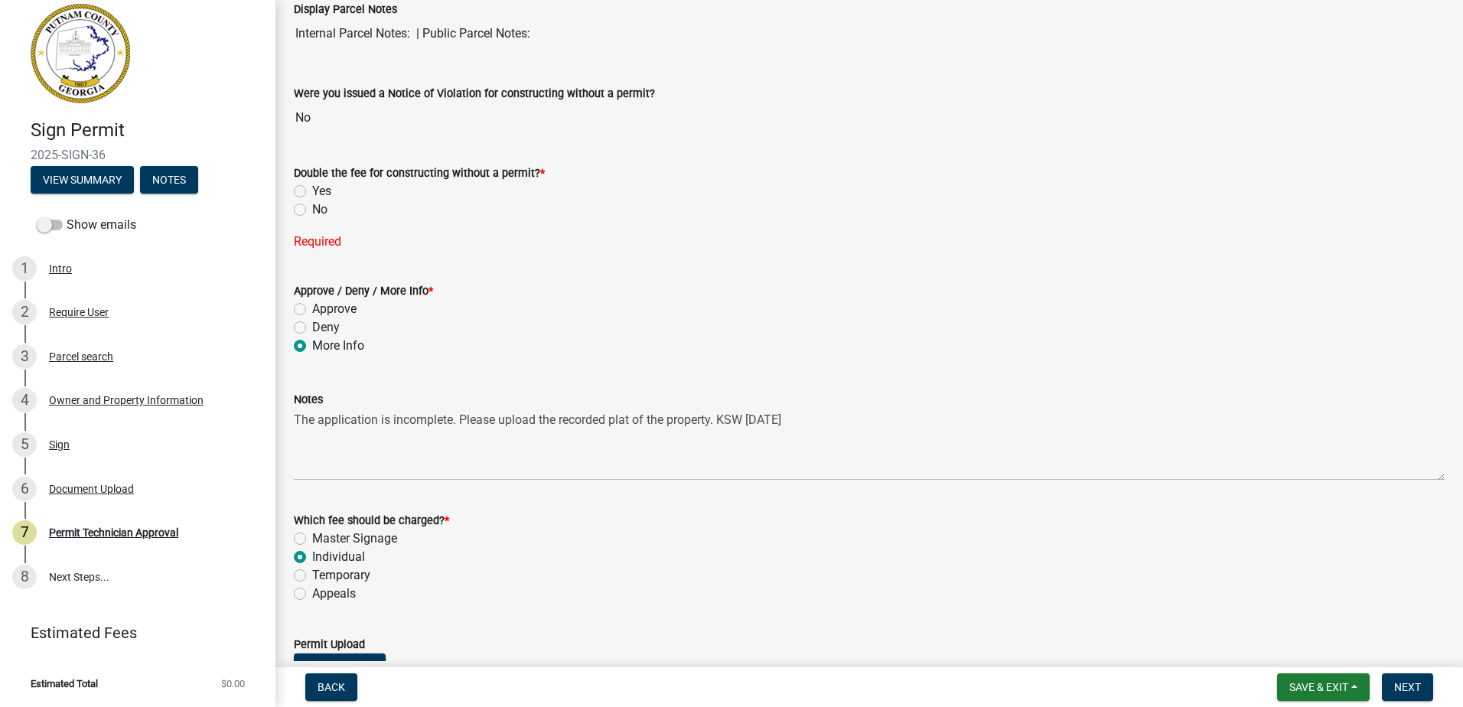
click at [312, 209] on label "No" at bounding box center [319, 210] width 15 height 18
click at [312, 209] on input "No" at bounding box center [317, 206] width 10 height 10
radio input "true"
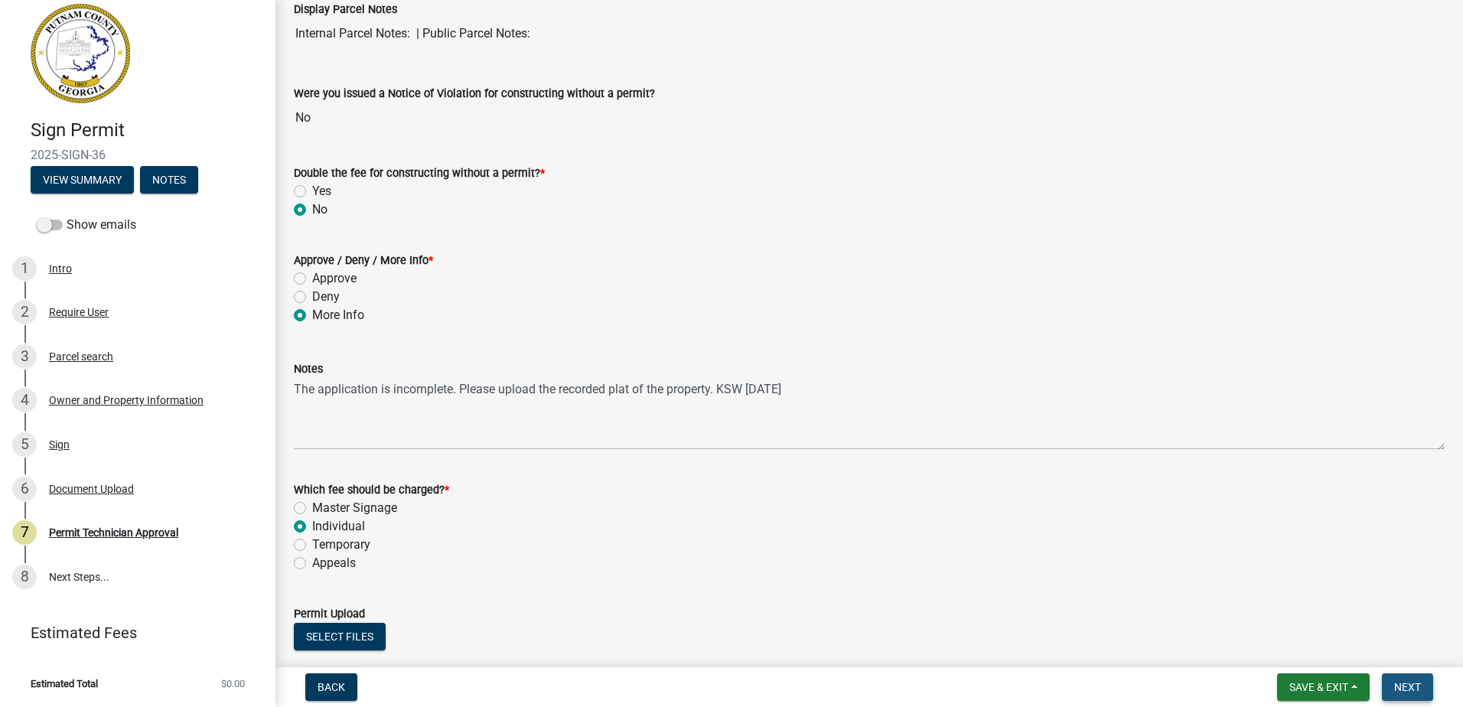
click at [1407, 693] on span "Next" at bounding box center [1408, 687] width 27 height 12
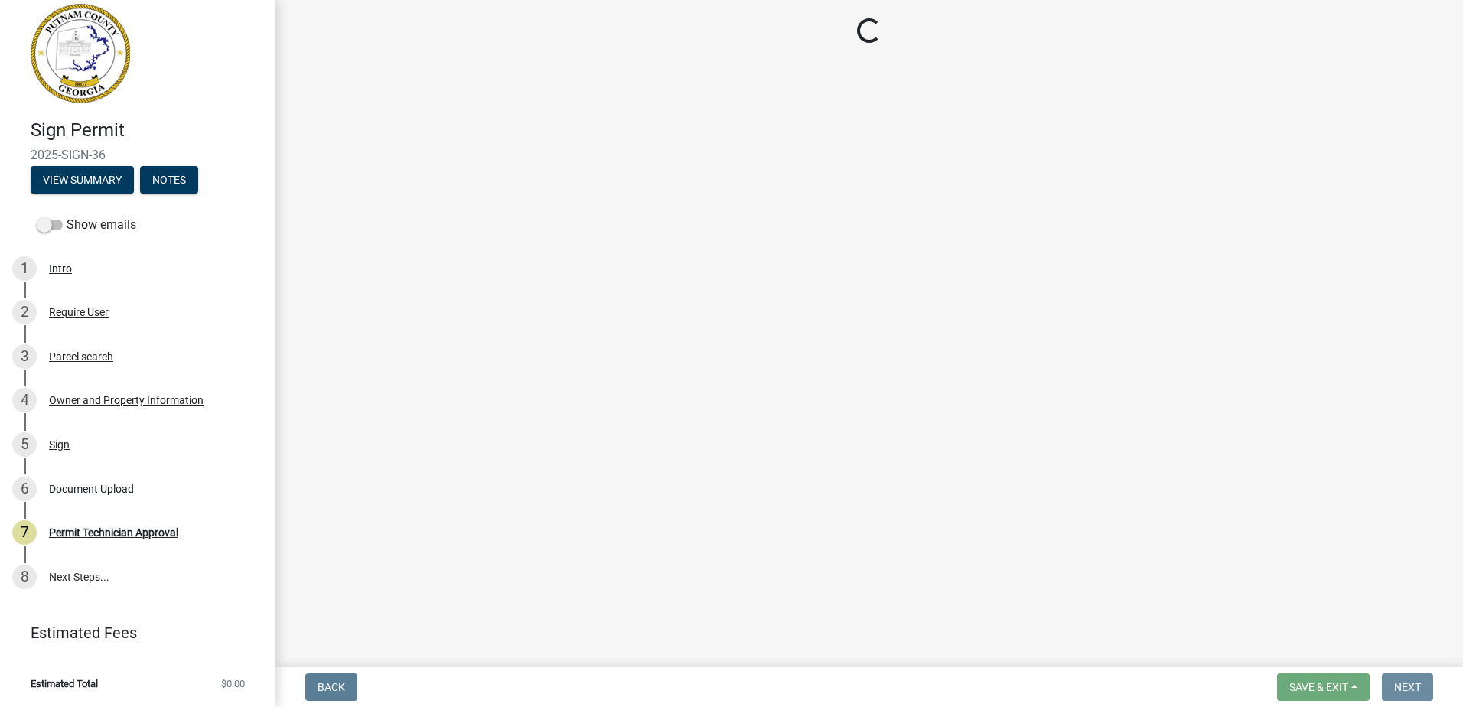
scroll to position [0, 0]
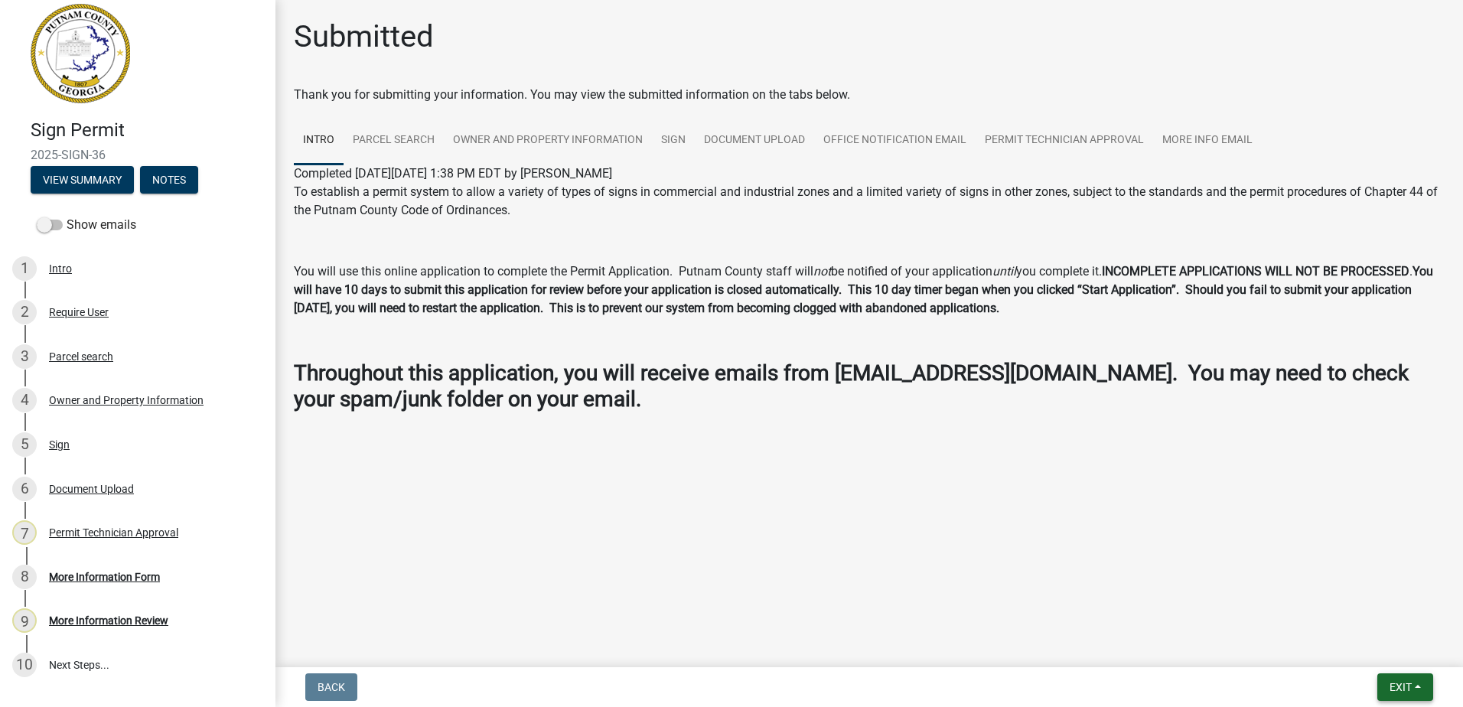
click at [1391, 686] on span "Exit" at bounding box center [1401, 687] width 22 height 12
click at [1372, 655] on button "Save & Exit" at bounding box center [1372, 647] width 122 height 37
